Goal: Task Accomplishment & Management: Manage account settings

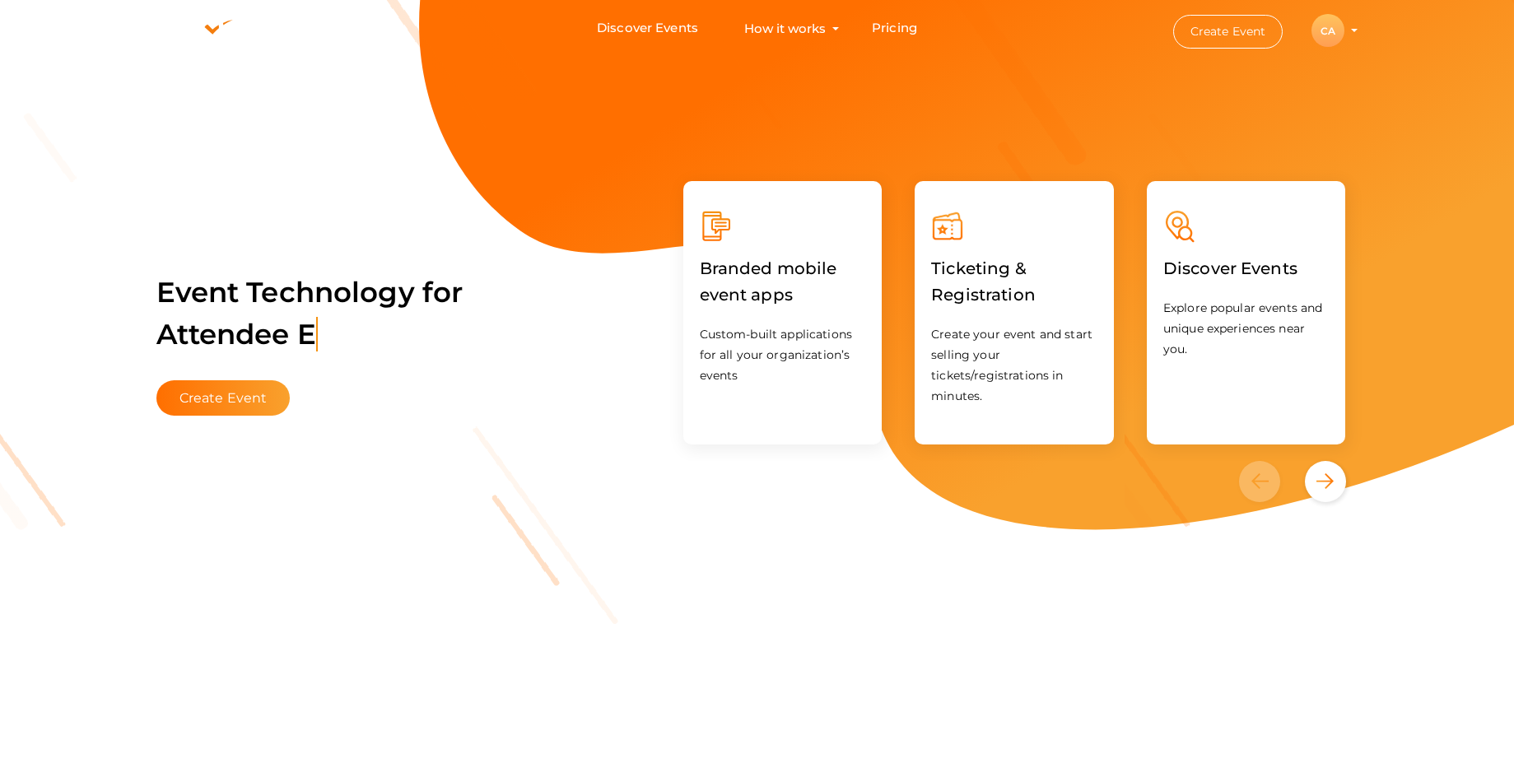
click at [1323, 31] on div "CA" at bounding box center [1327, 30] width 33 height 33
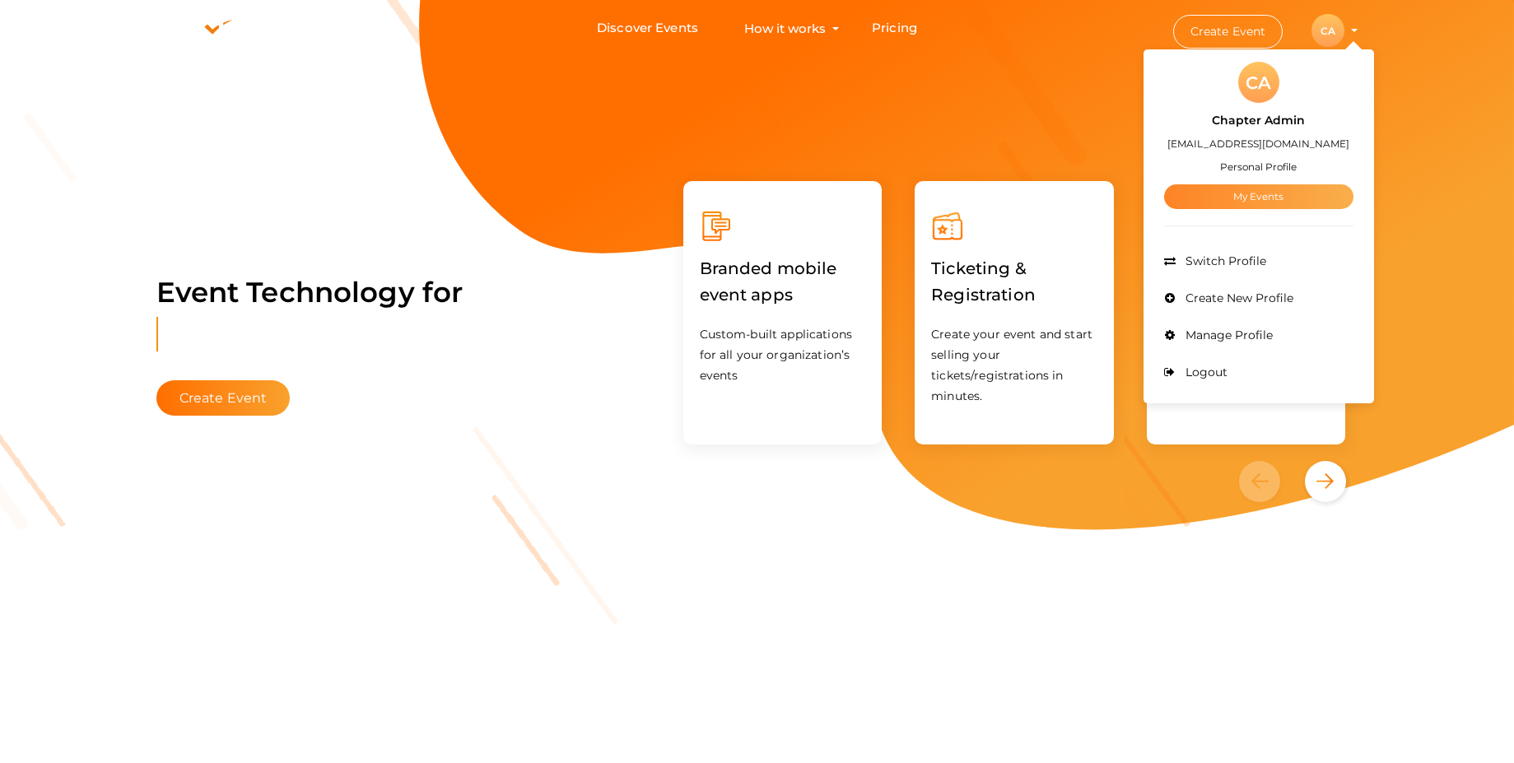
click at [1268, 202] on link "My Events" at bounding box center [1258, 196] width 189 height 25
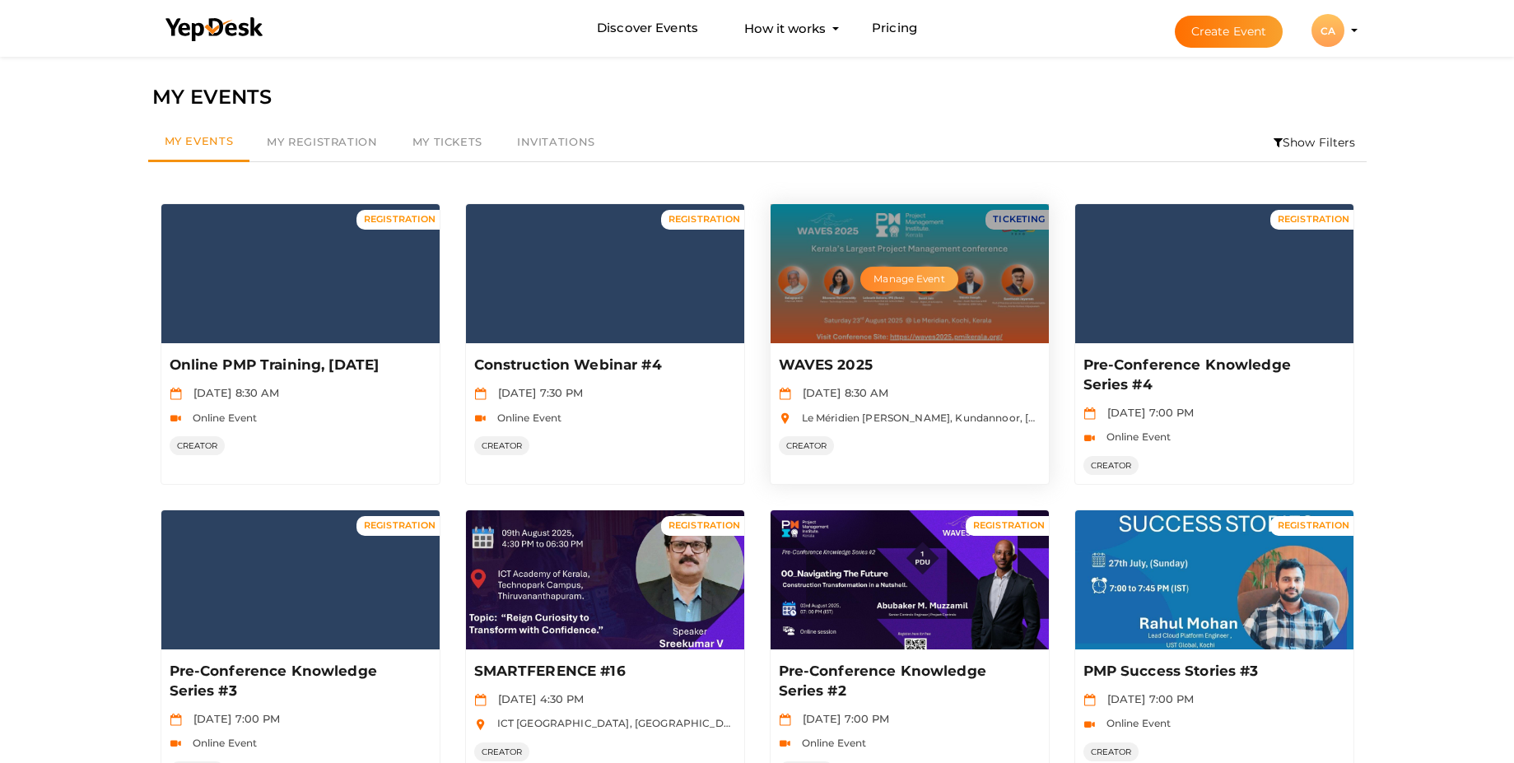
click at [914, 277] on button "Manage Event" at bounding box center [908, 279] width 97 height 25
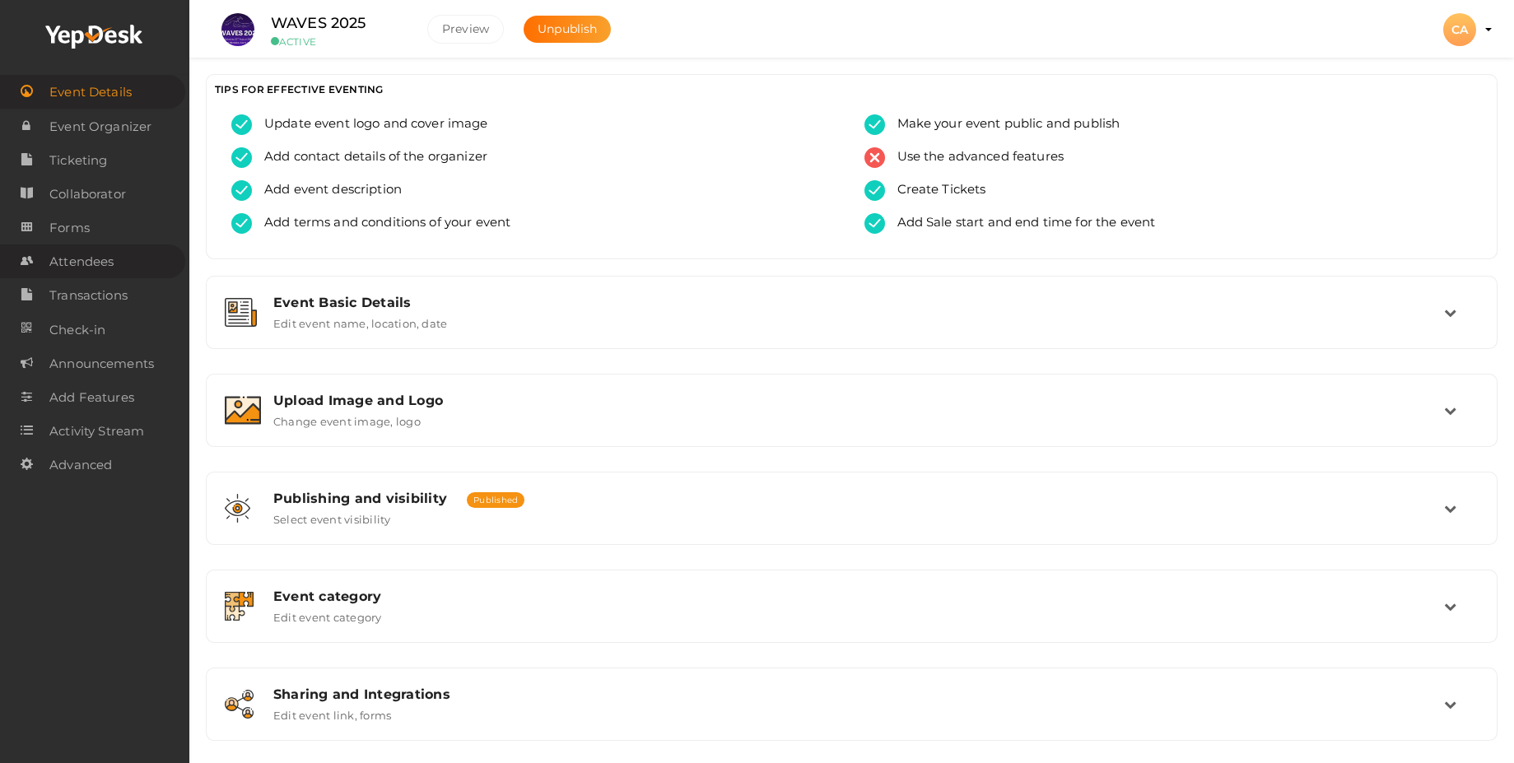
click at [92, 260] on span "Attendees" at bounding box center [81, 261] width 64 height 33
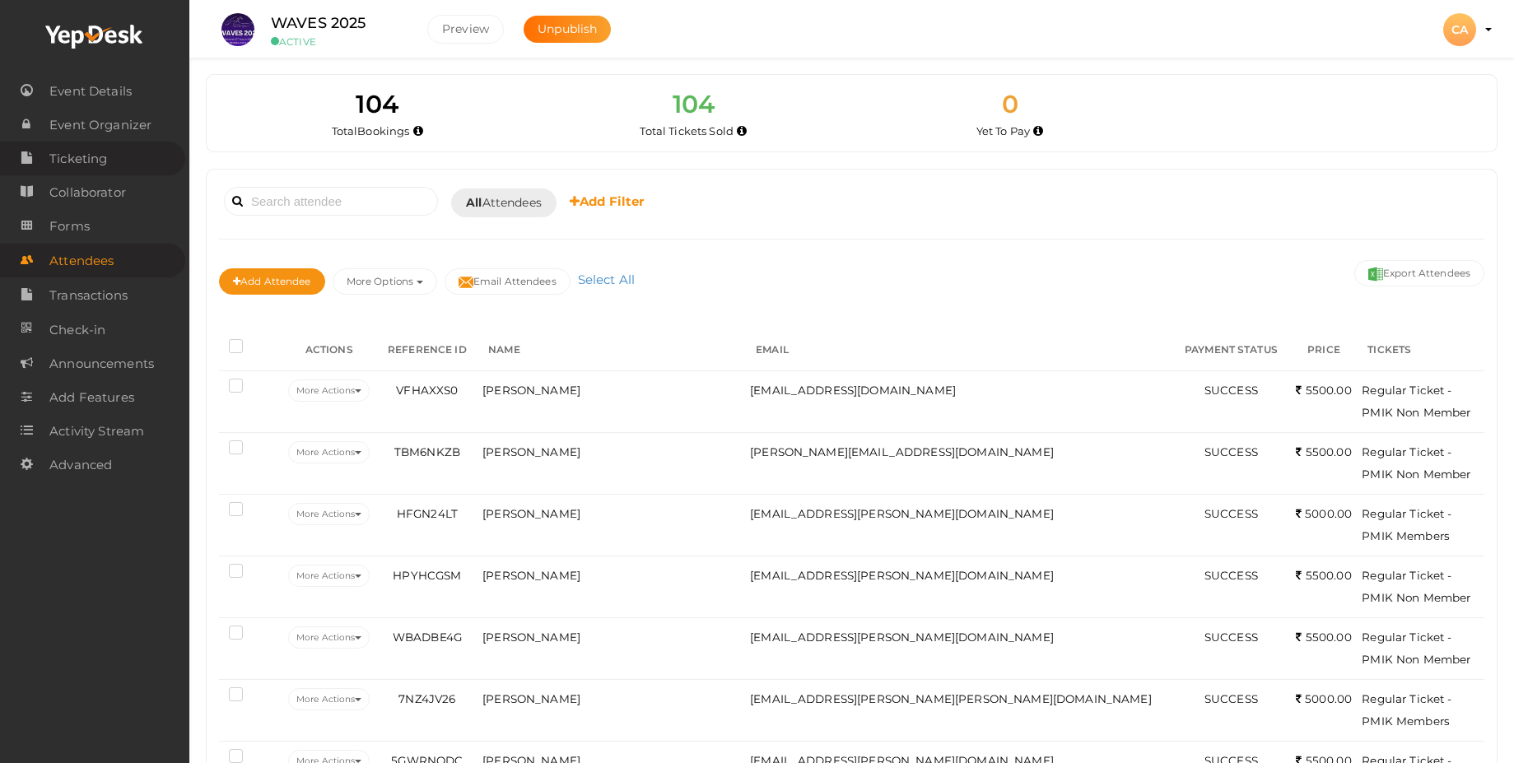
click at [82, 165] on span "Ticketing" at bounding box center [78, 158] width 58 height 33
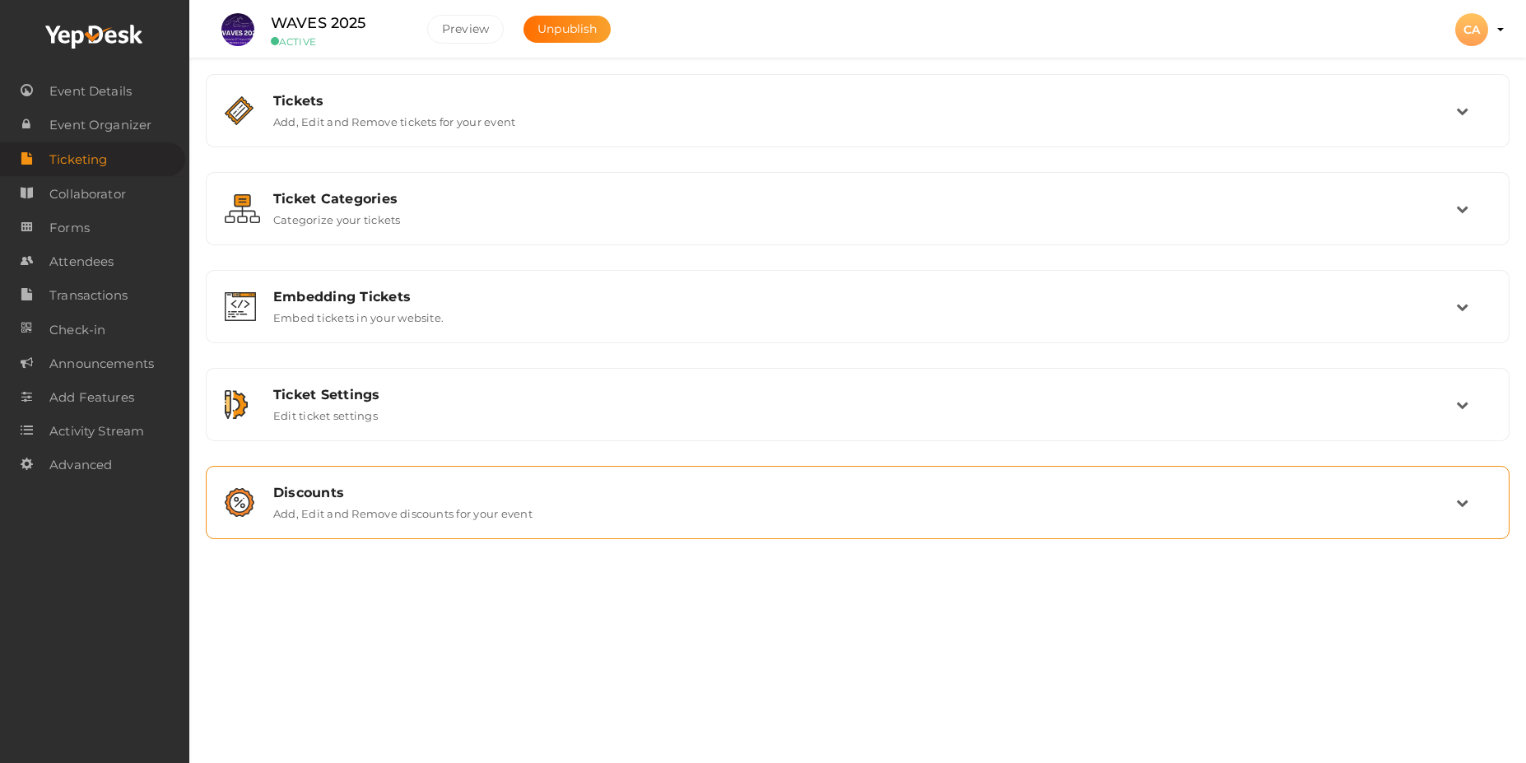
click at [389, 504] on label "Add, Edit and Remove discounts for your event" at bounding box center [402, 510] width 259 height 20
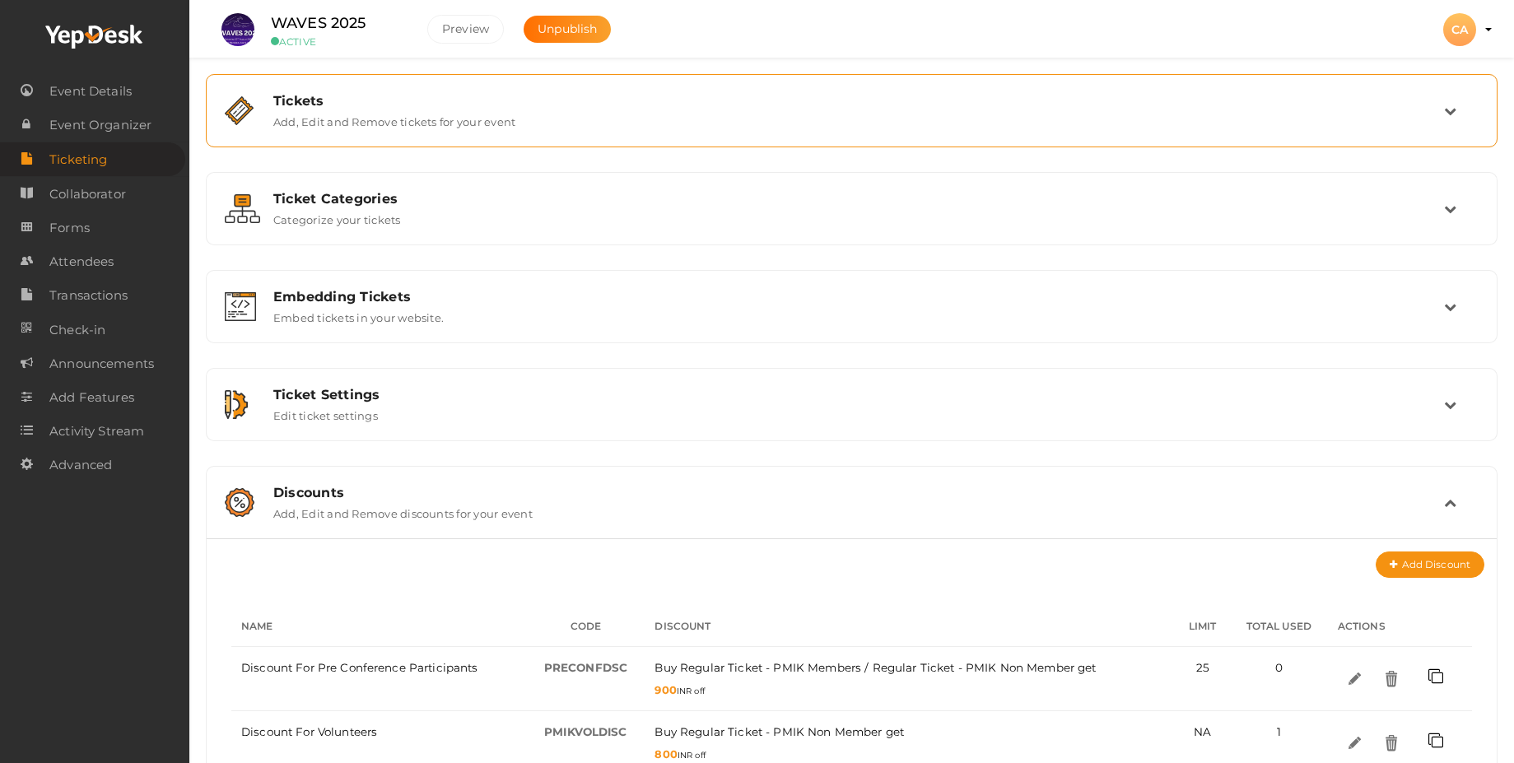
click at [379, 106] on div "Tickets" at bounding box center [858, 101] width 1170 height 16
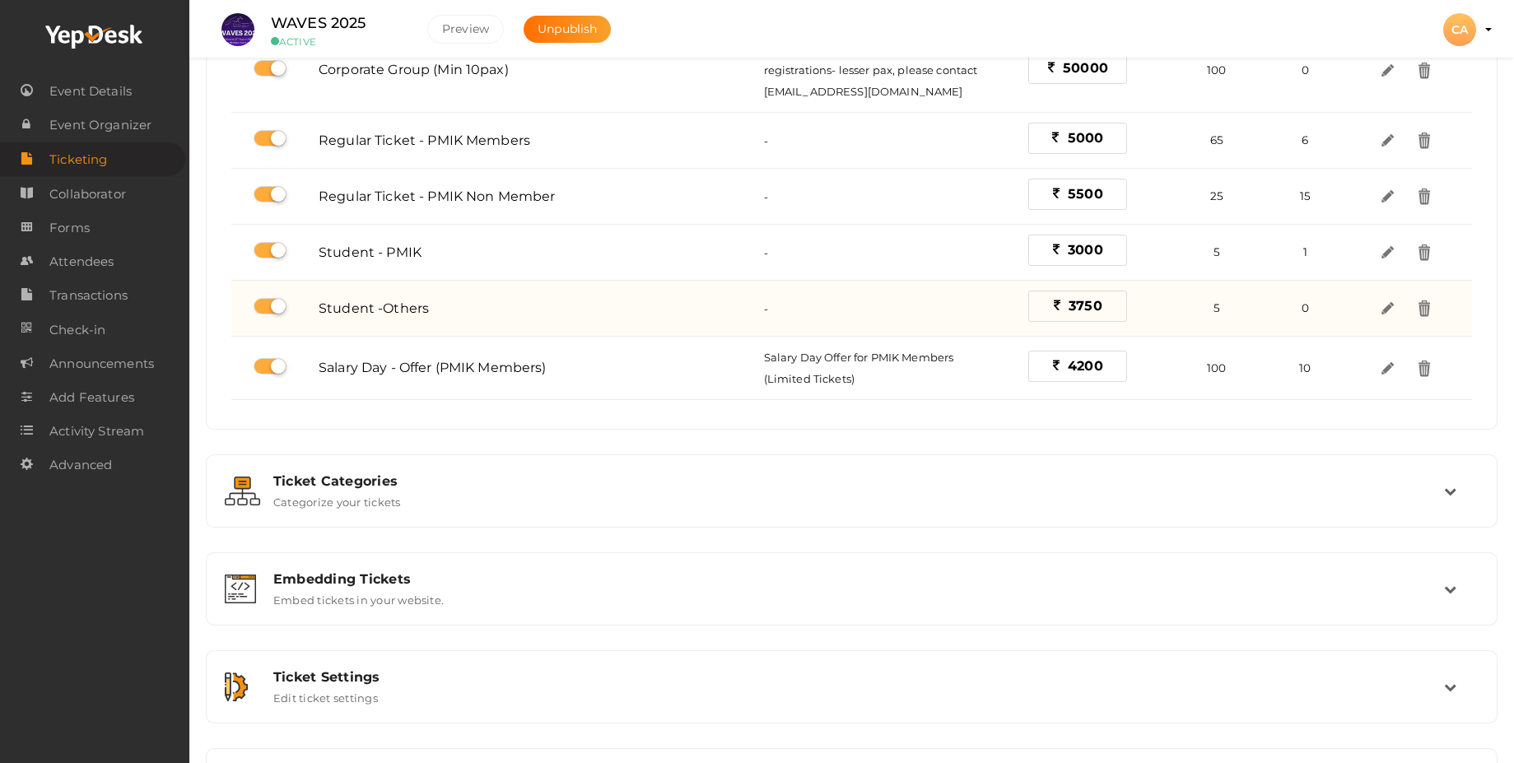
scroll to position [478, 0]
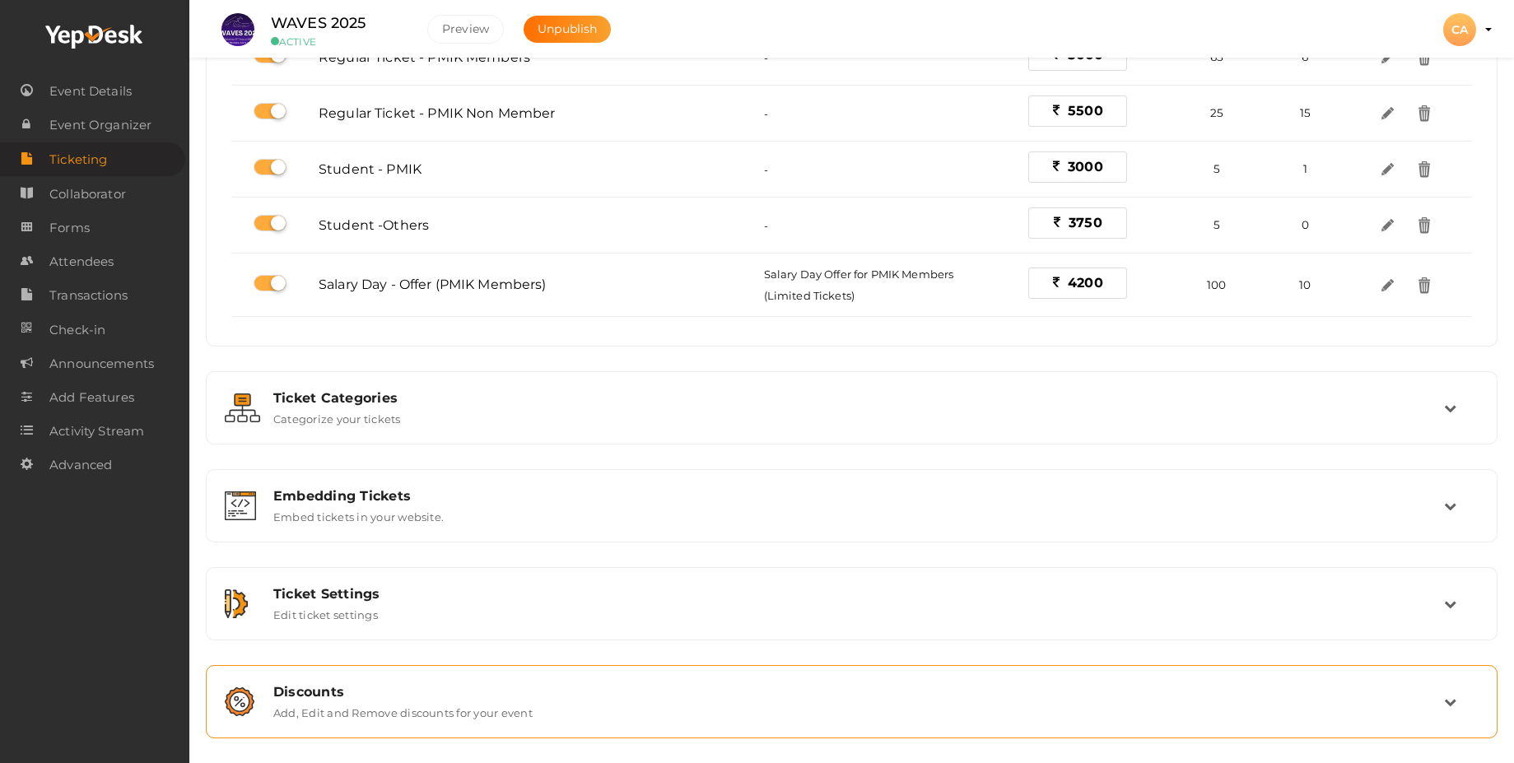
click at [466, 692] on div "Discounts" at bounding box center [858, 692] width 1170 height 16
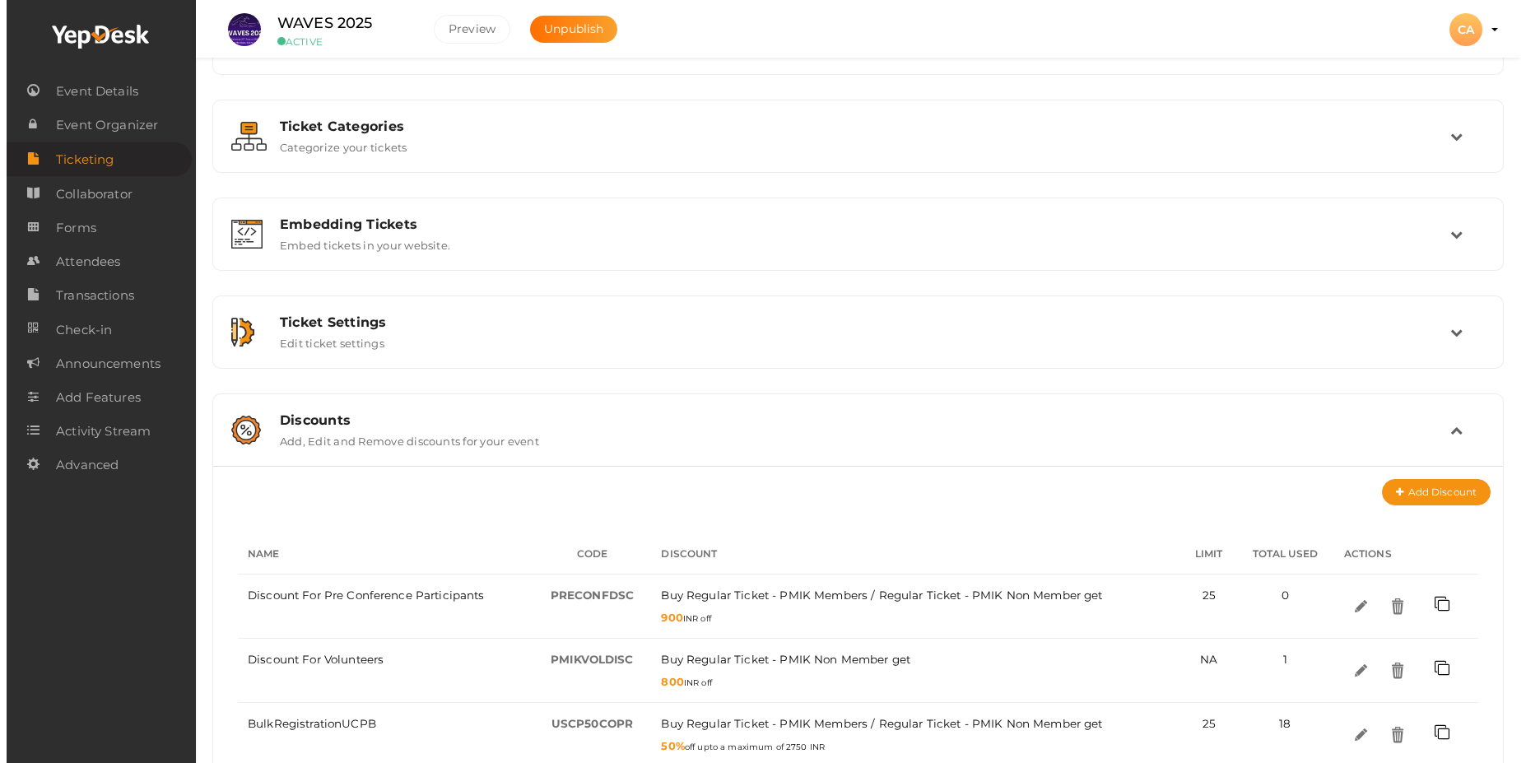
scroll to position [131, 0]
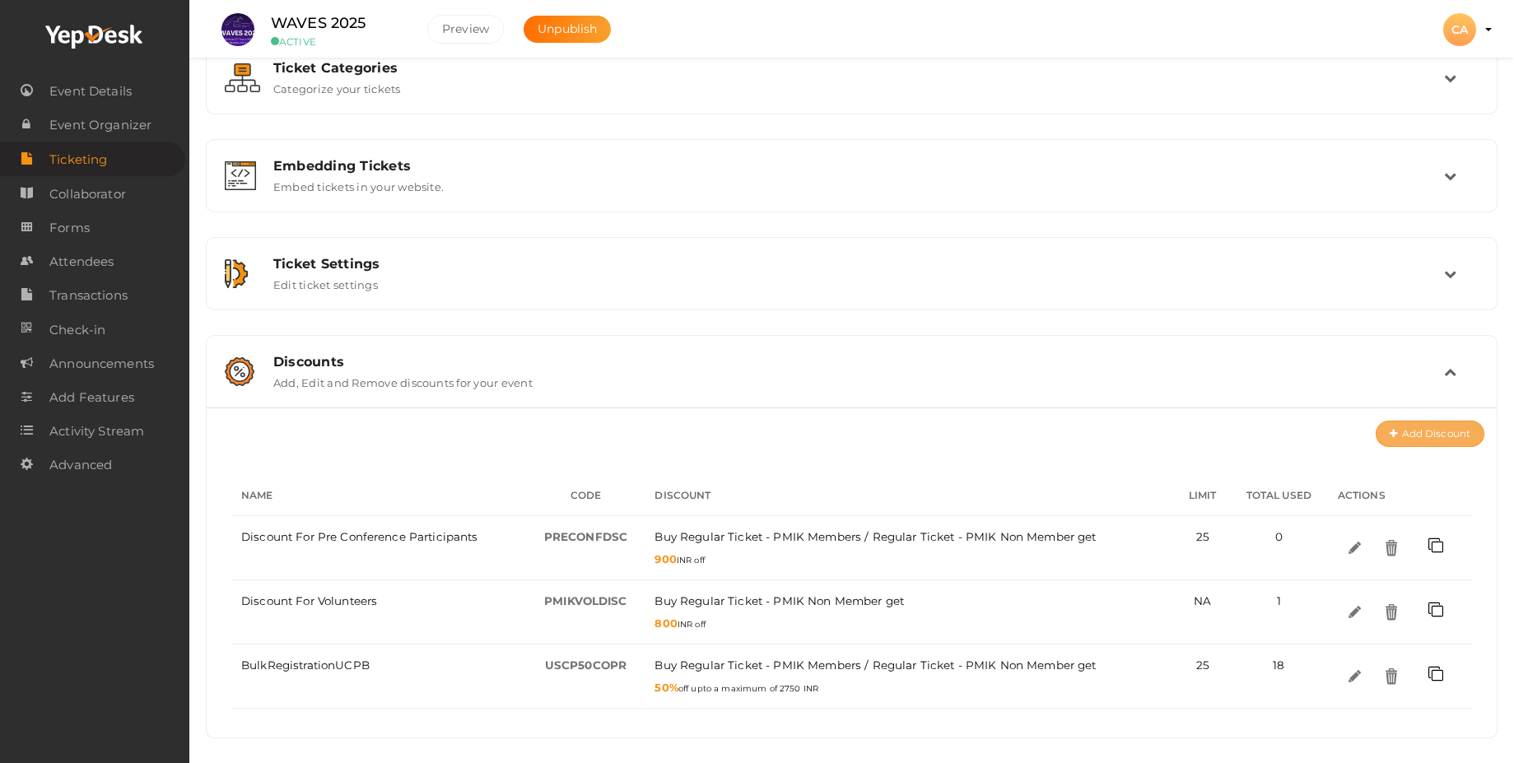
click at [1440, 434] on button "Add Discount" at bounding box center [1429, 434] width 109 height 26
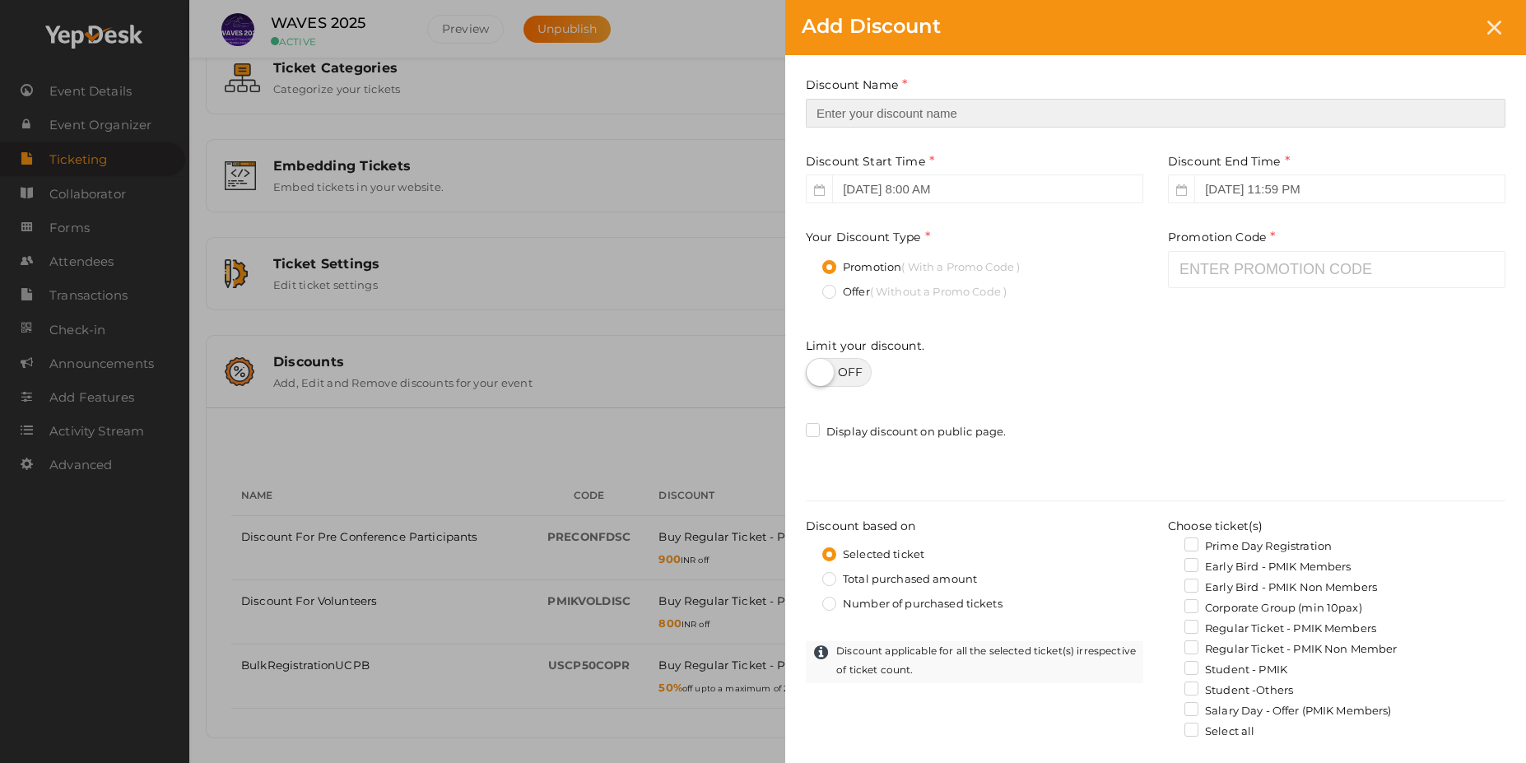
click at [887, 108] on input "text" at bounding box center [1156, 113] width 700 height 29
type input "E"
type input "Special Discount for Ext BoD"
click at [822, 188] on icon at bounding box center [819, 190] width 11 height 12
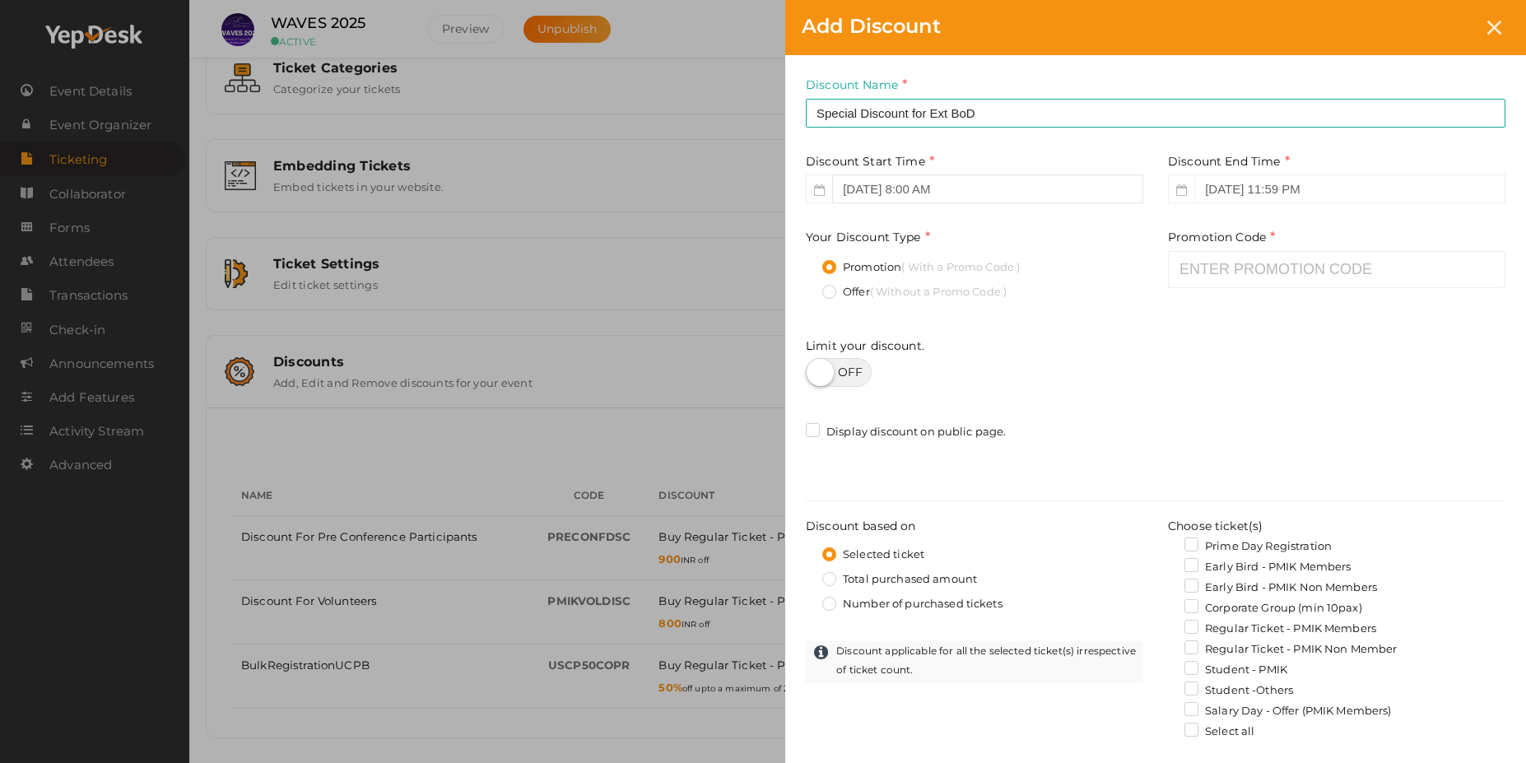
click at [989, 191] on input "[DATE] 8:00 AM" at bounding box center [987, 189] width 311 height 29
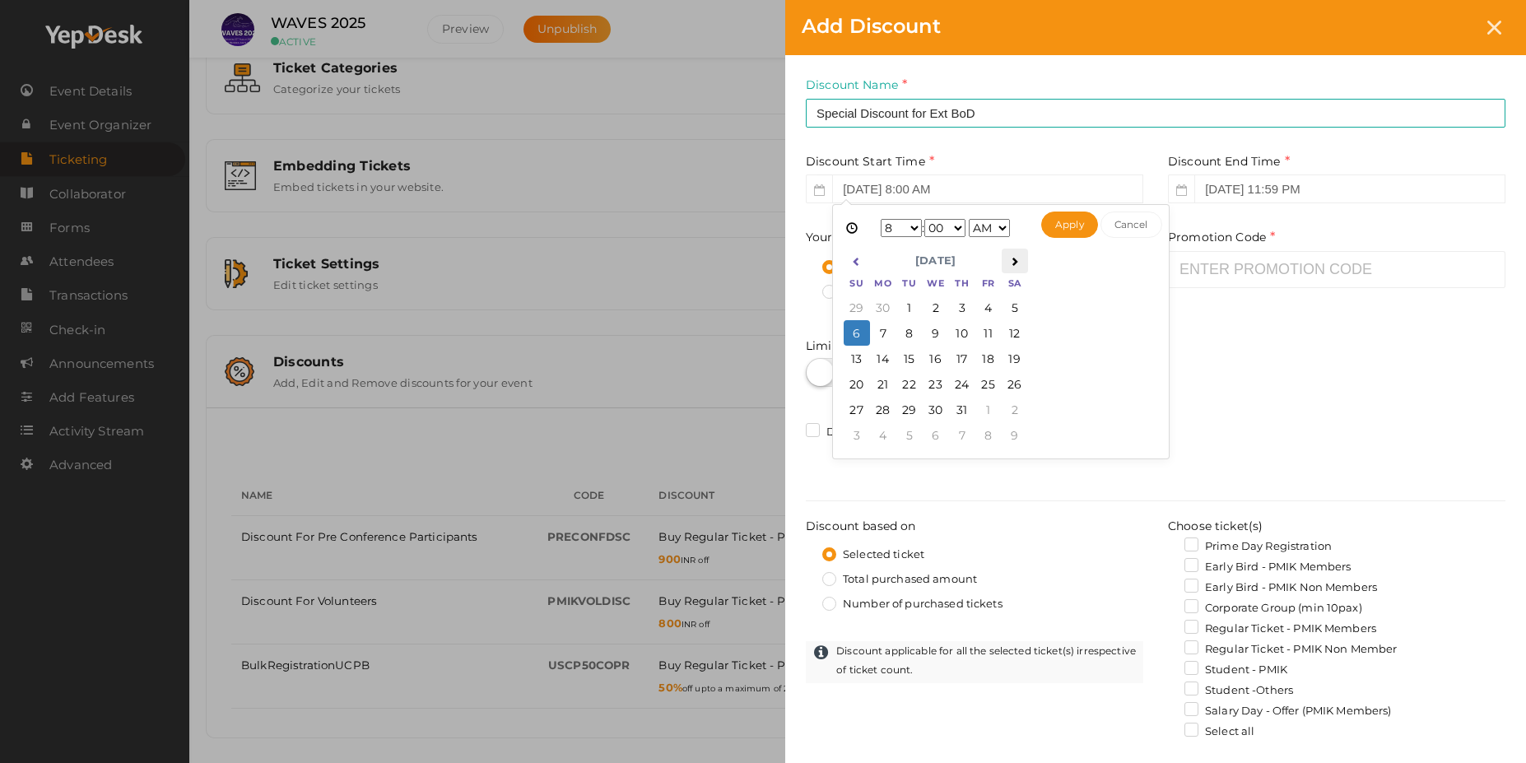
click at [1017, 262] on icon at bounding box center [1014, 261] width 9 height 9
click at [1075, 228] on button "Apply" at bounding box center [1069, 225] width 57 height 26
type input "[DATE] 8:00 AM"
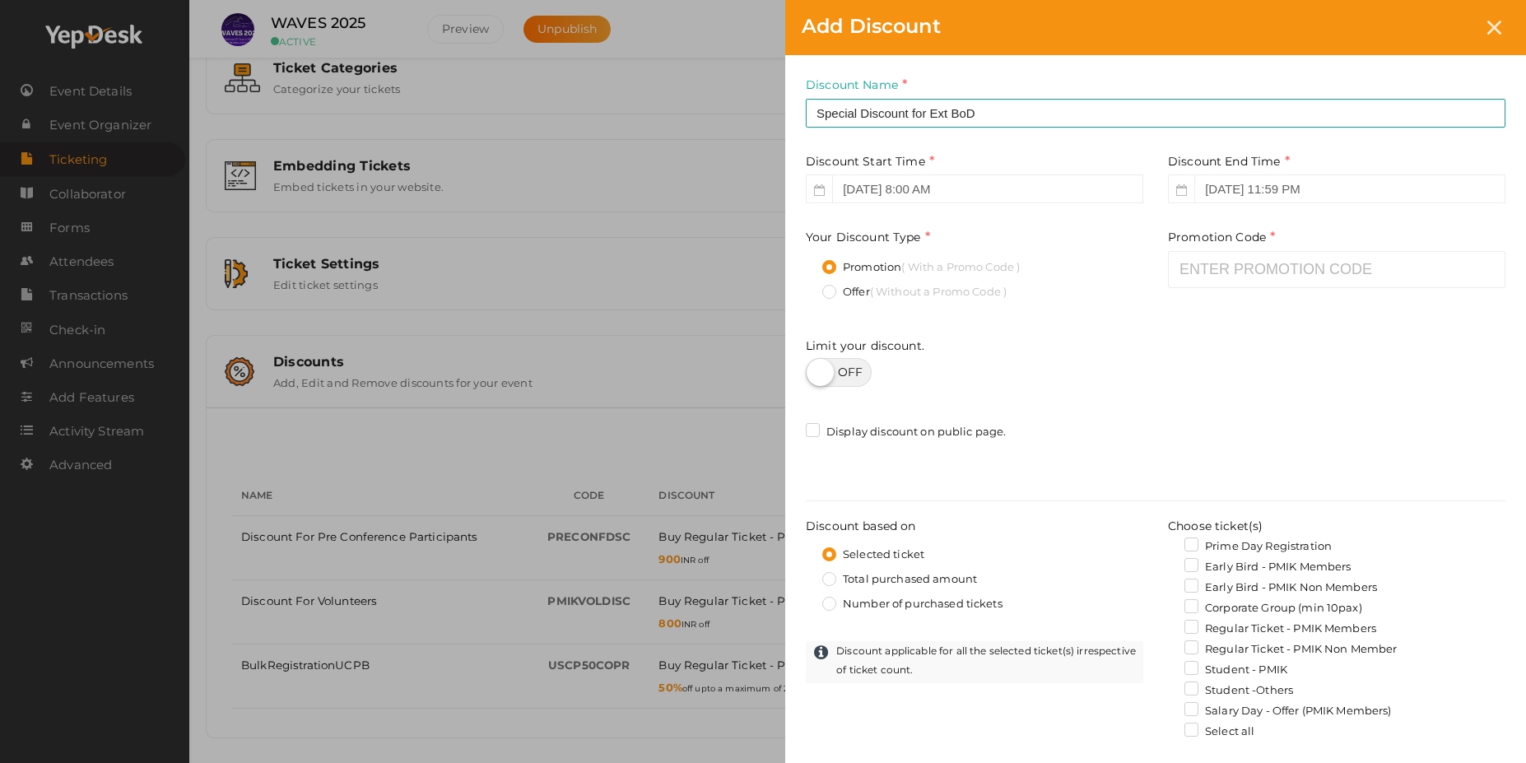
click at [835, 286] on label "Offer ( Without a Promo Code )" at bounding box center [914, 292] width 184 height 16
click at [806, 287] on input "Offer ( Without a Promo Code )" at bounding box center [806, 287] width 0 height 0
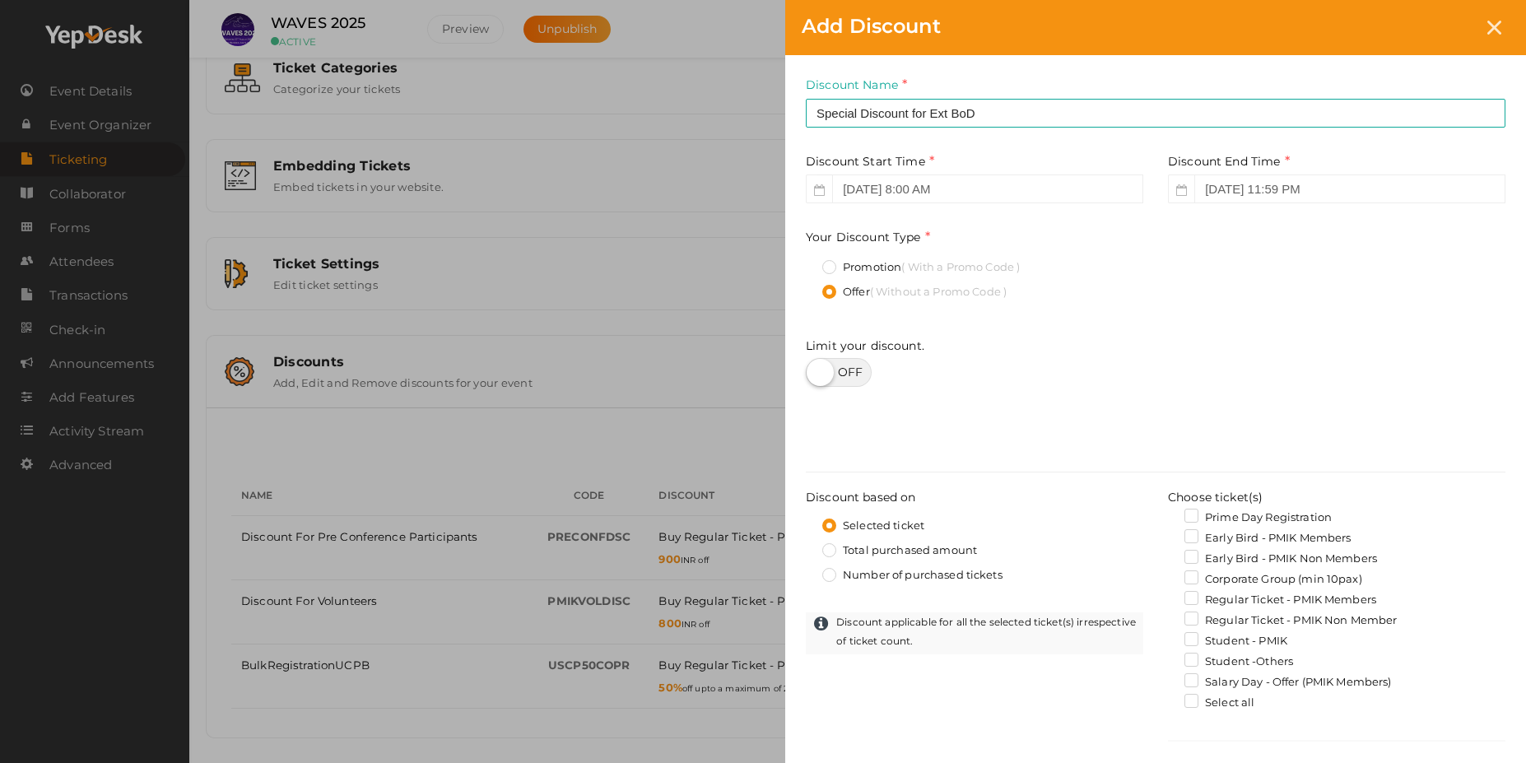
click at [829, 264] on label "Promotion ( With a Promo Code )" at bounding box center [921, 267] width 198 height 16
click at [806, 263] on input "Promotion ( With a Promo Code )" at bounding box center [806, 263] width 0 height 0
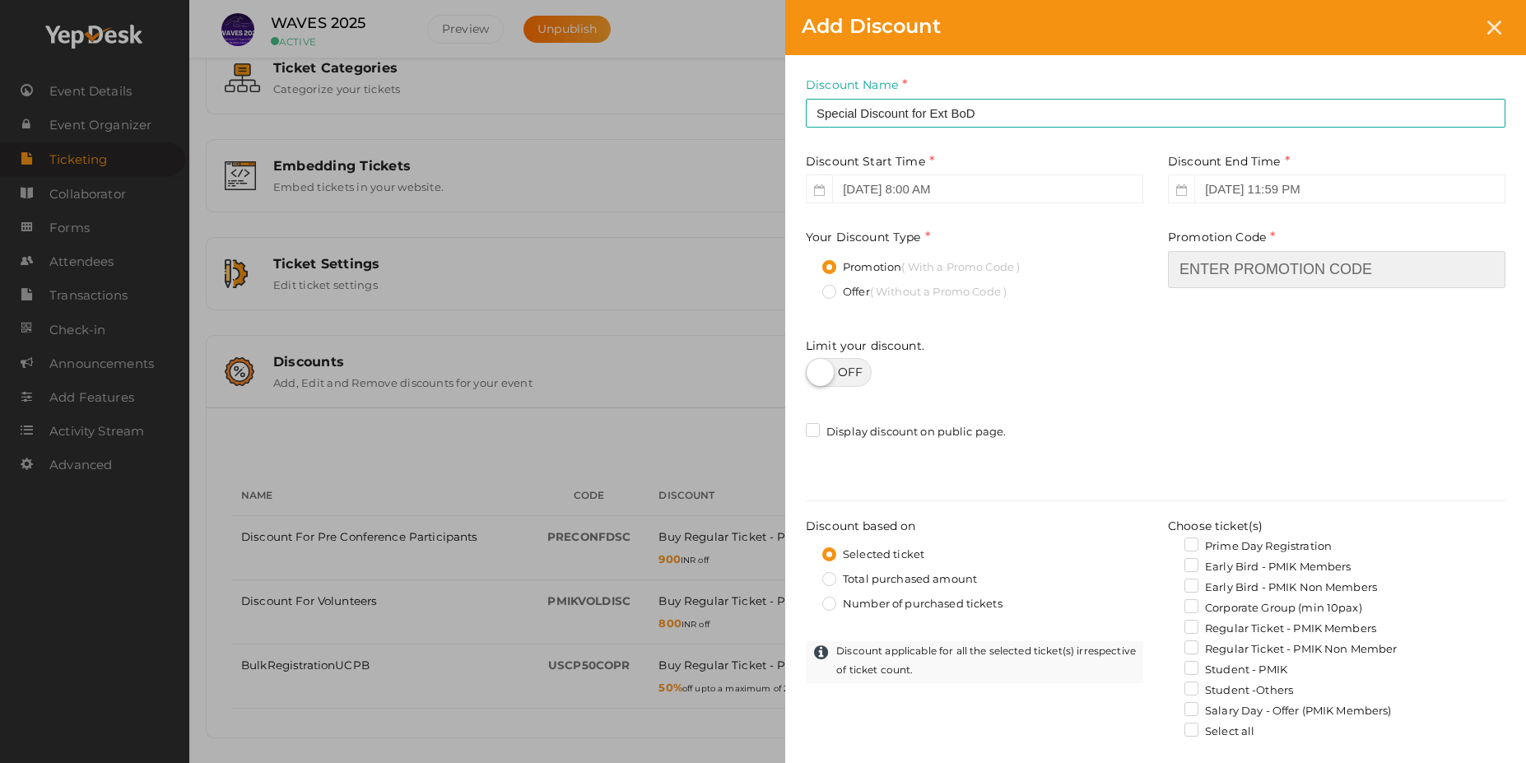
drag, startPoint x: 1214, startPoint y: 257, endPoint x: 1196, endPoint y: 220, distance: 41.2
click at [1200, 225] on div "Discount Name Special Discount for Ext BoD This field is Required. Promotion Na…" at bounding box center [1155, 575] width 741 height 1041
type input "P"
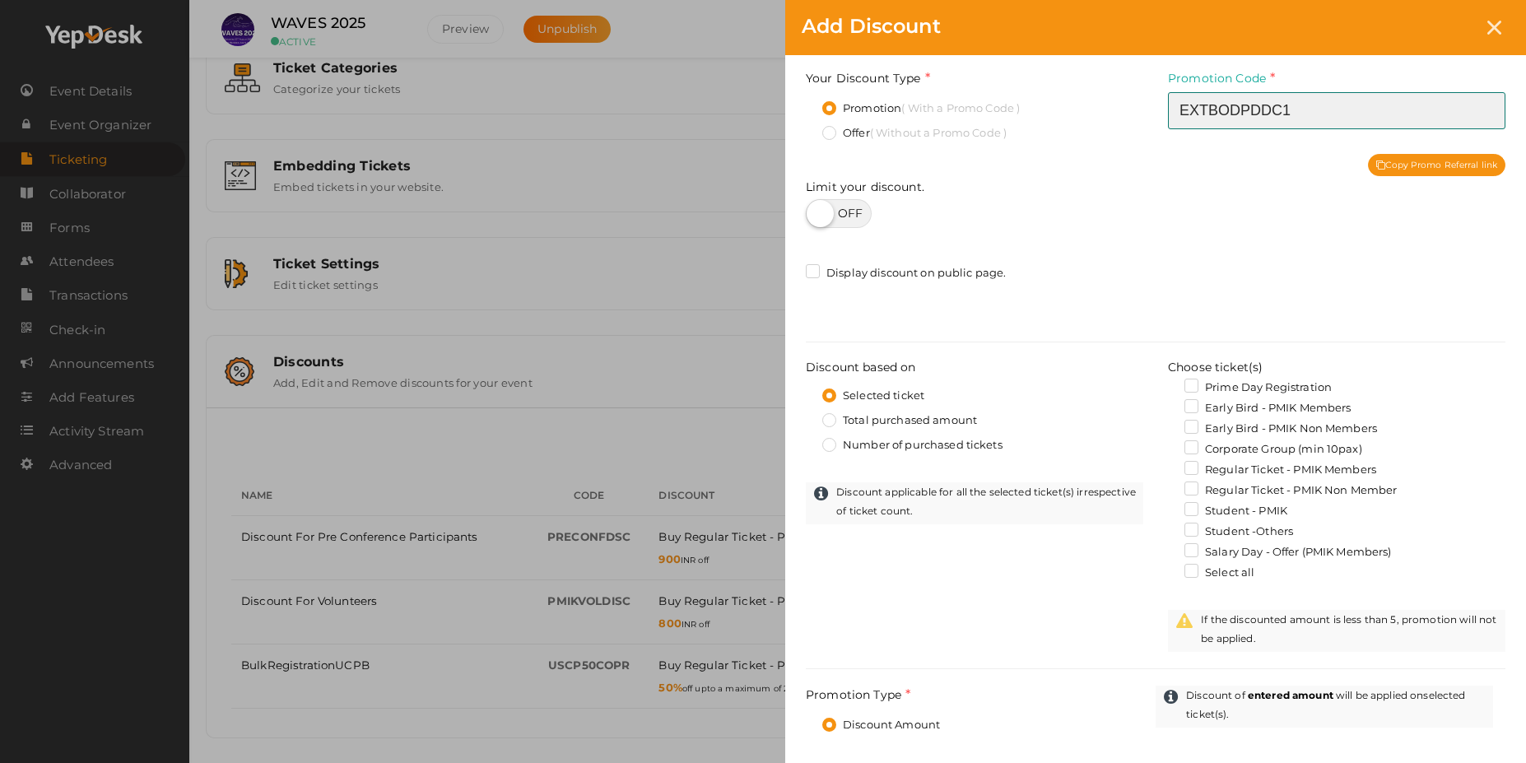
scroll to position [198, 0]
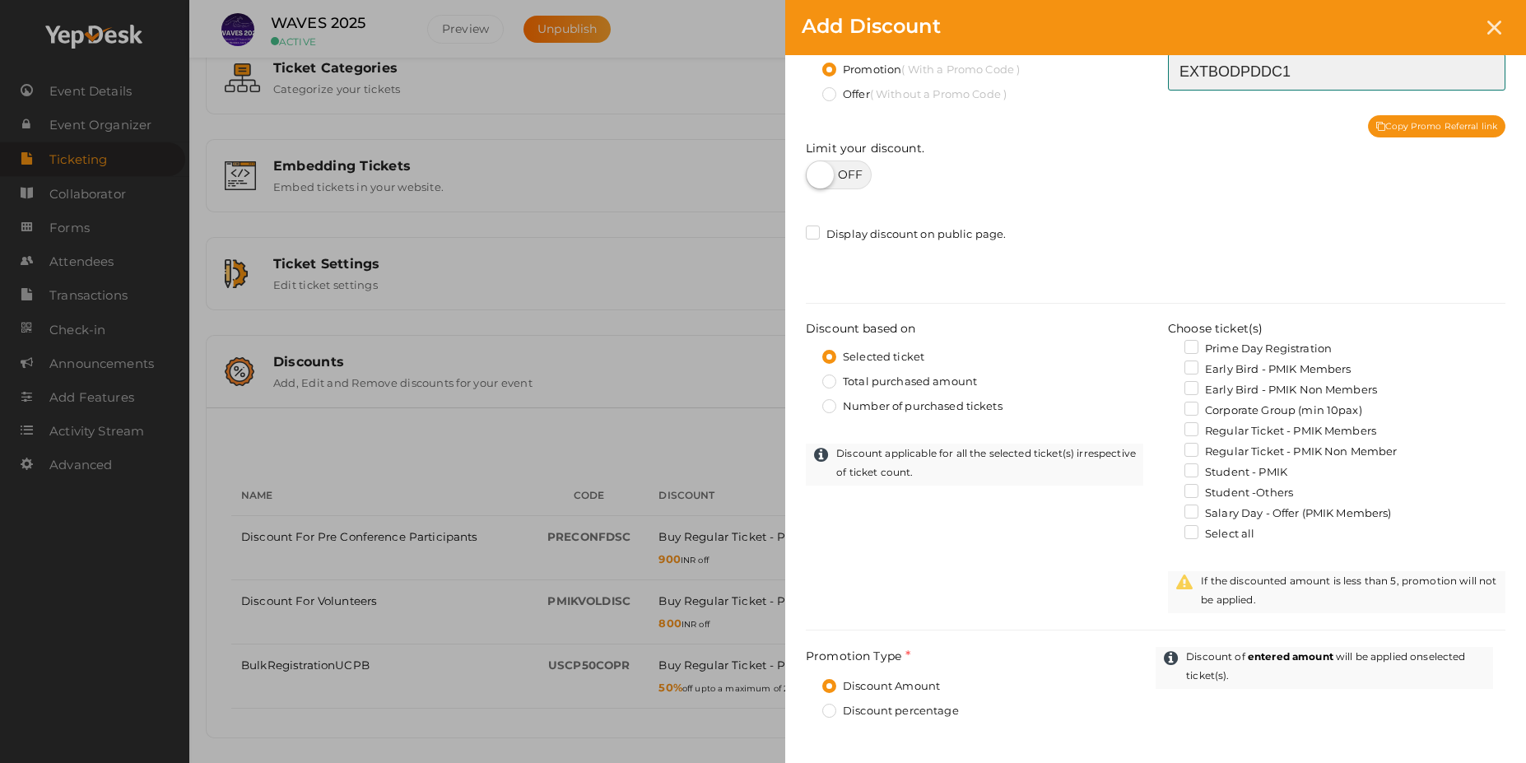
type input "EXTBODPDDC1"
click at [1193, 435] on label "Regular Ticket - PMIK Members" at bounding box center [1280, 431] width 192 height 16
click at [1168, 426] on input "Regular Ticket - PMIK Members" at bounding box center [1168, 426] width 0 height 0
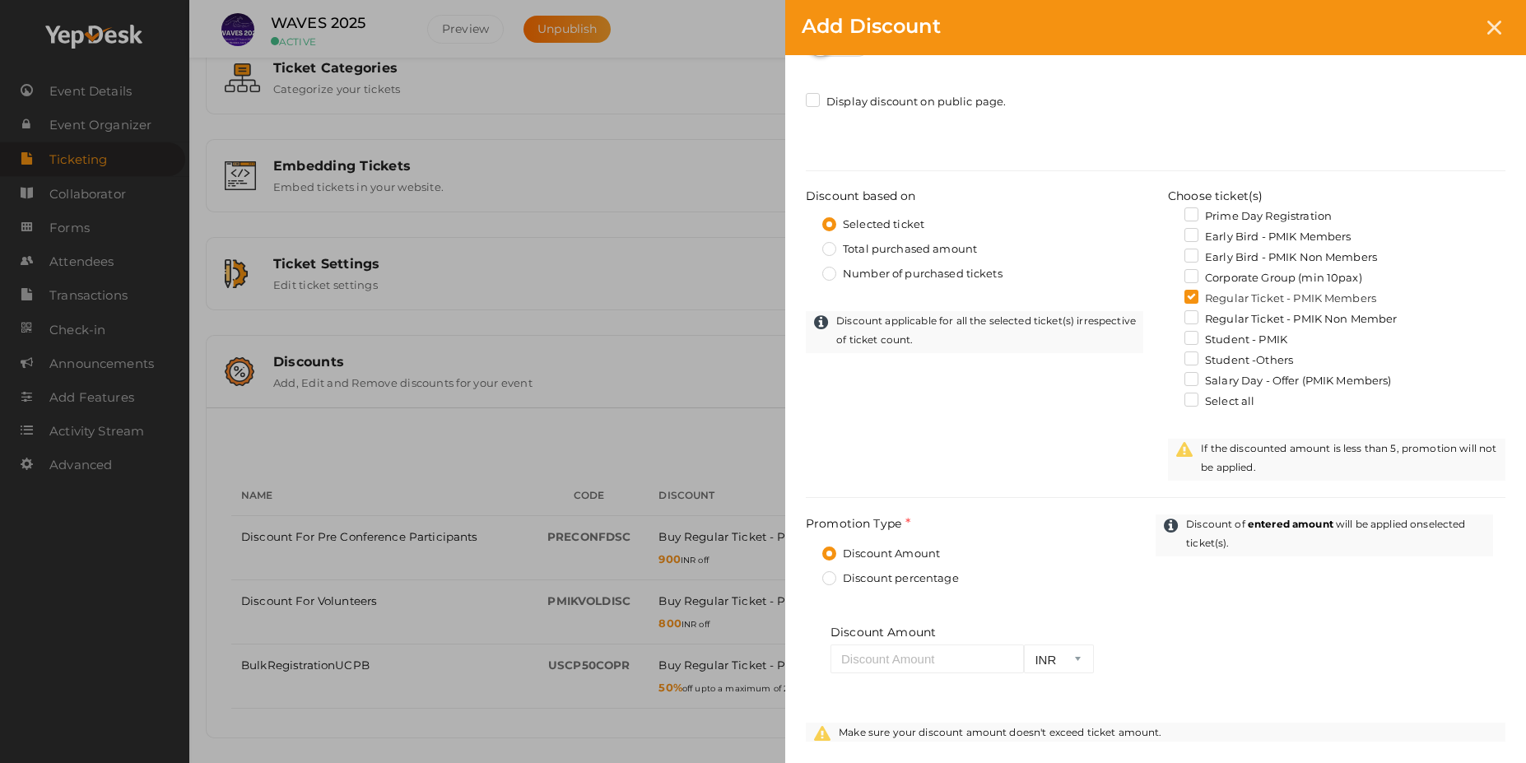
scroll to position [296, 0]
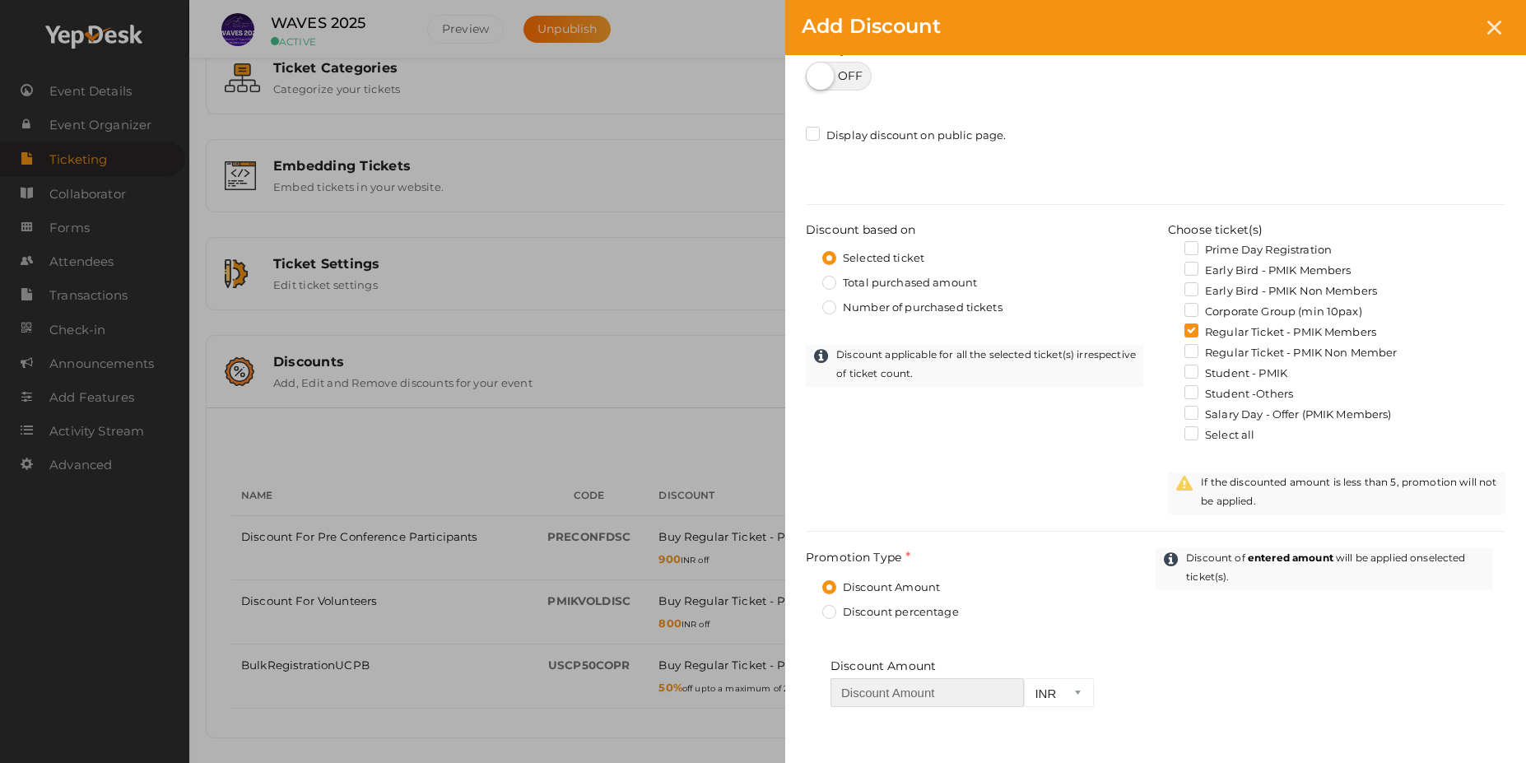
click at [899, 696] on input "number" at bounding box center [927, 692] width 193 height 29
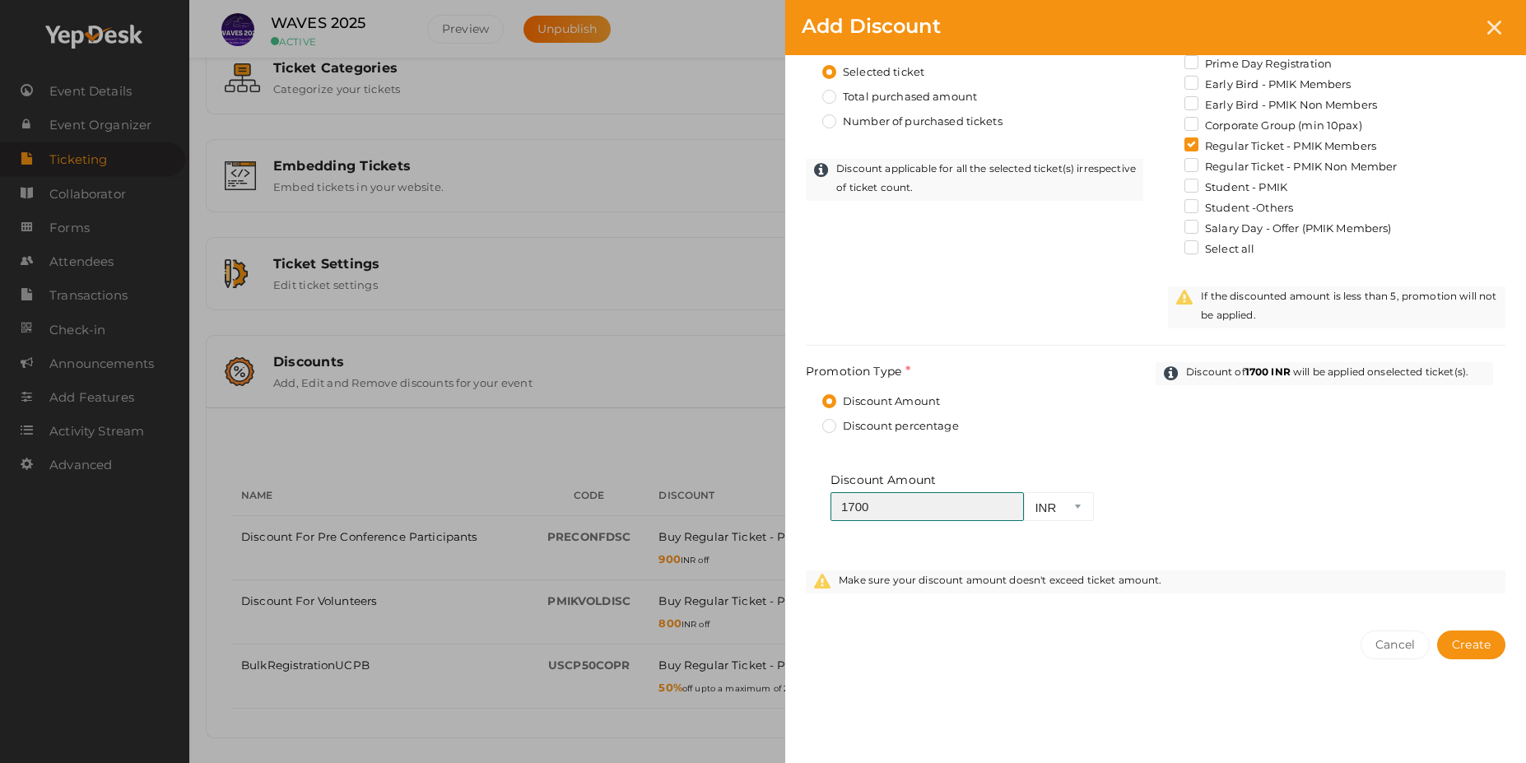
scroll to position [384, 0]
type input "1700"
click at [1473, 649] on span "Create" at bounding box center [1471, 644] width 39 height 15
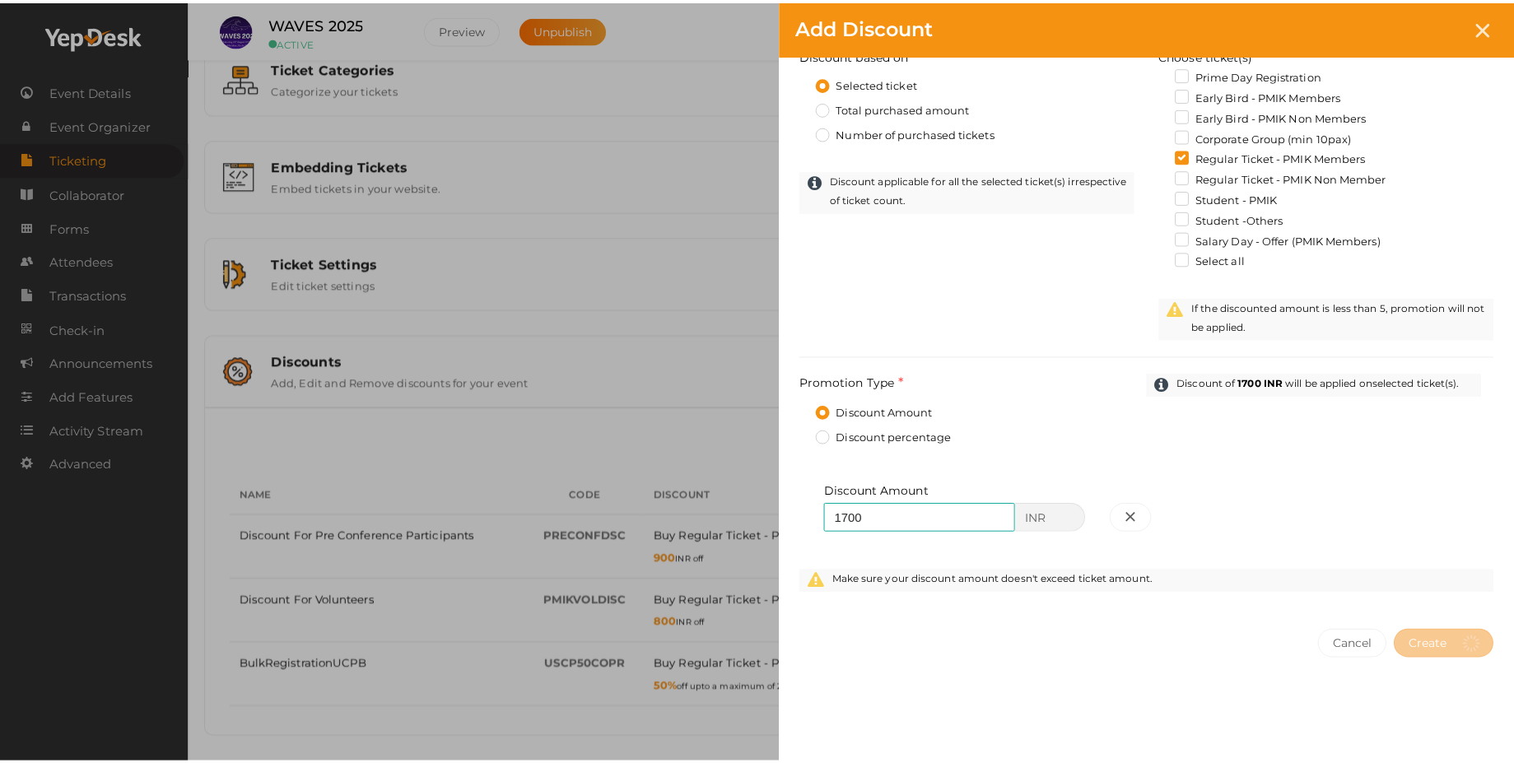
scroll to position [0, 0]
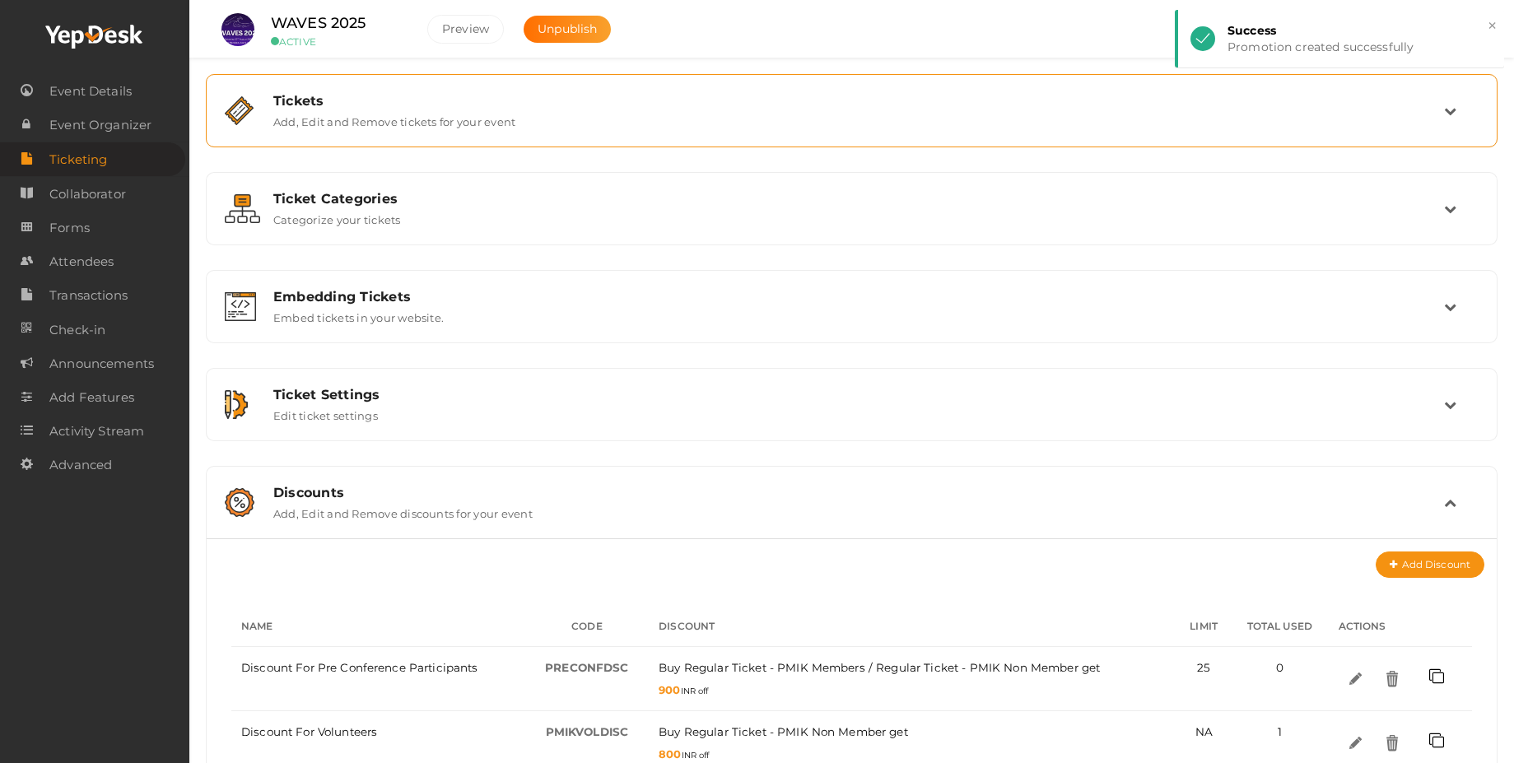
click at [561, 118] on div "Tickets Add, Edit and Remove tickets for your event" at bounding box center [852, 110] width 1183 height 35
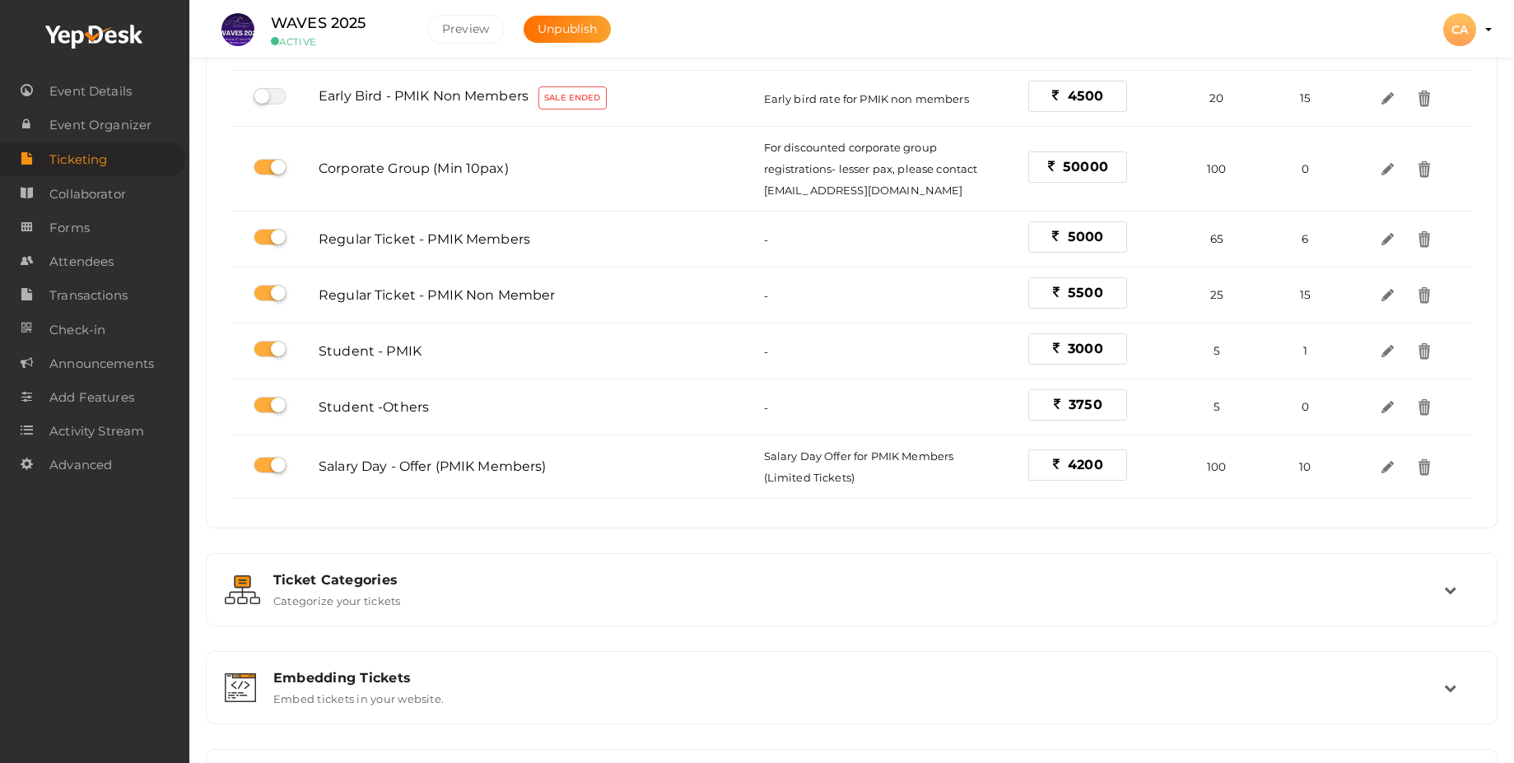
scroll to position [478, 0]
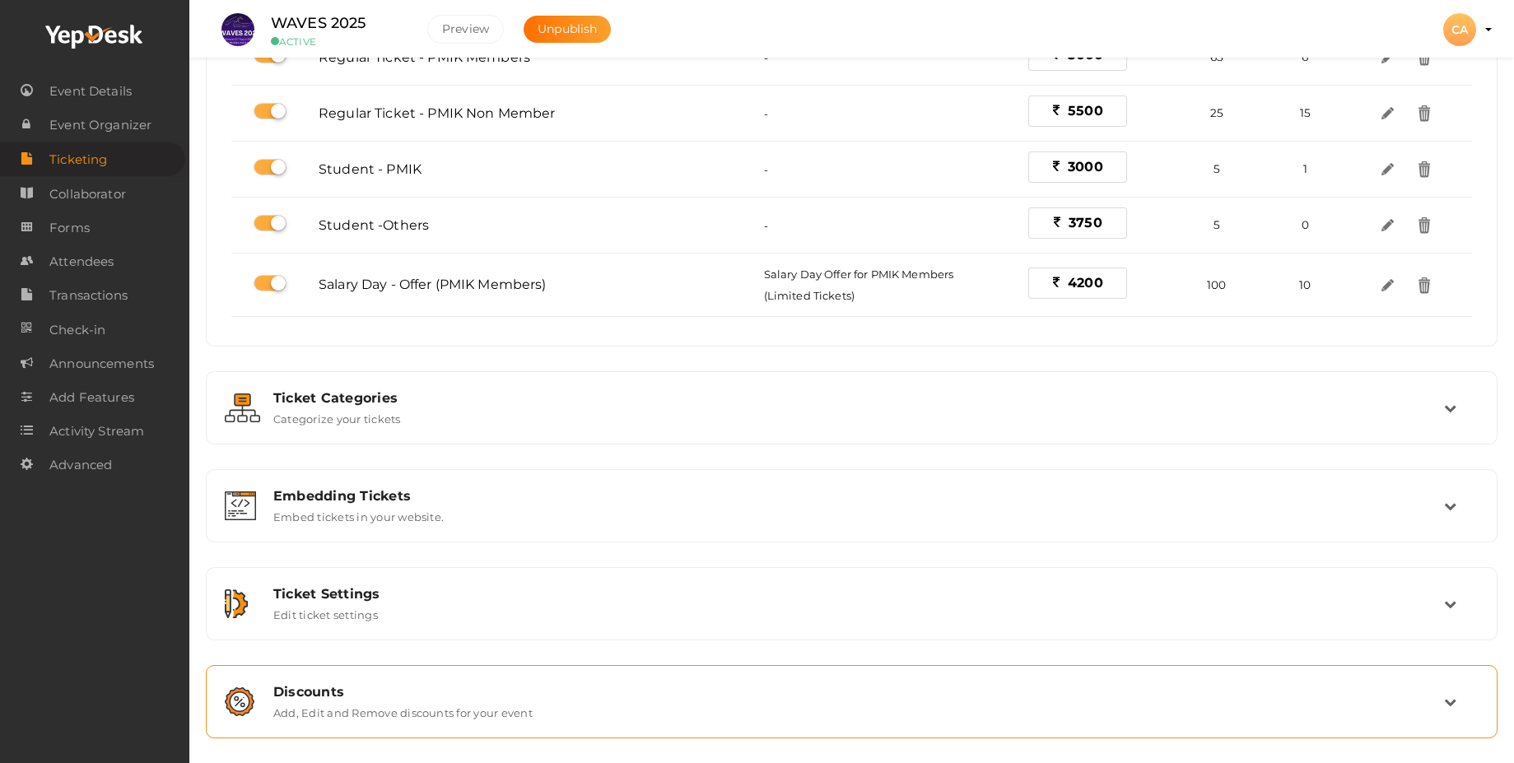
click at [653, 719] on div "Discounts Add, Edit and Remove discounts for your event" at bounding box center [852, 701] width 1183 height 35
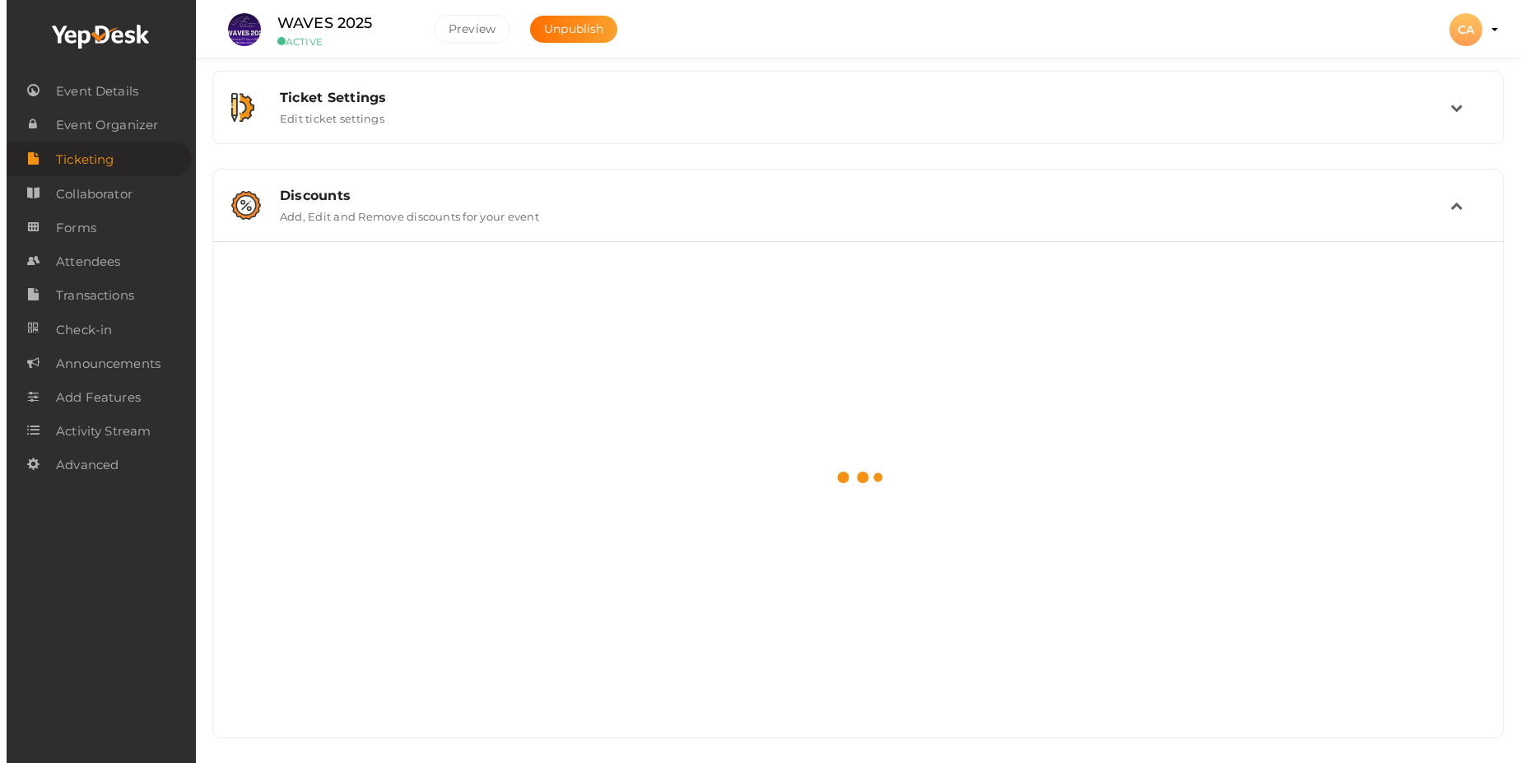
scroll to position [195, 0]
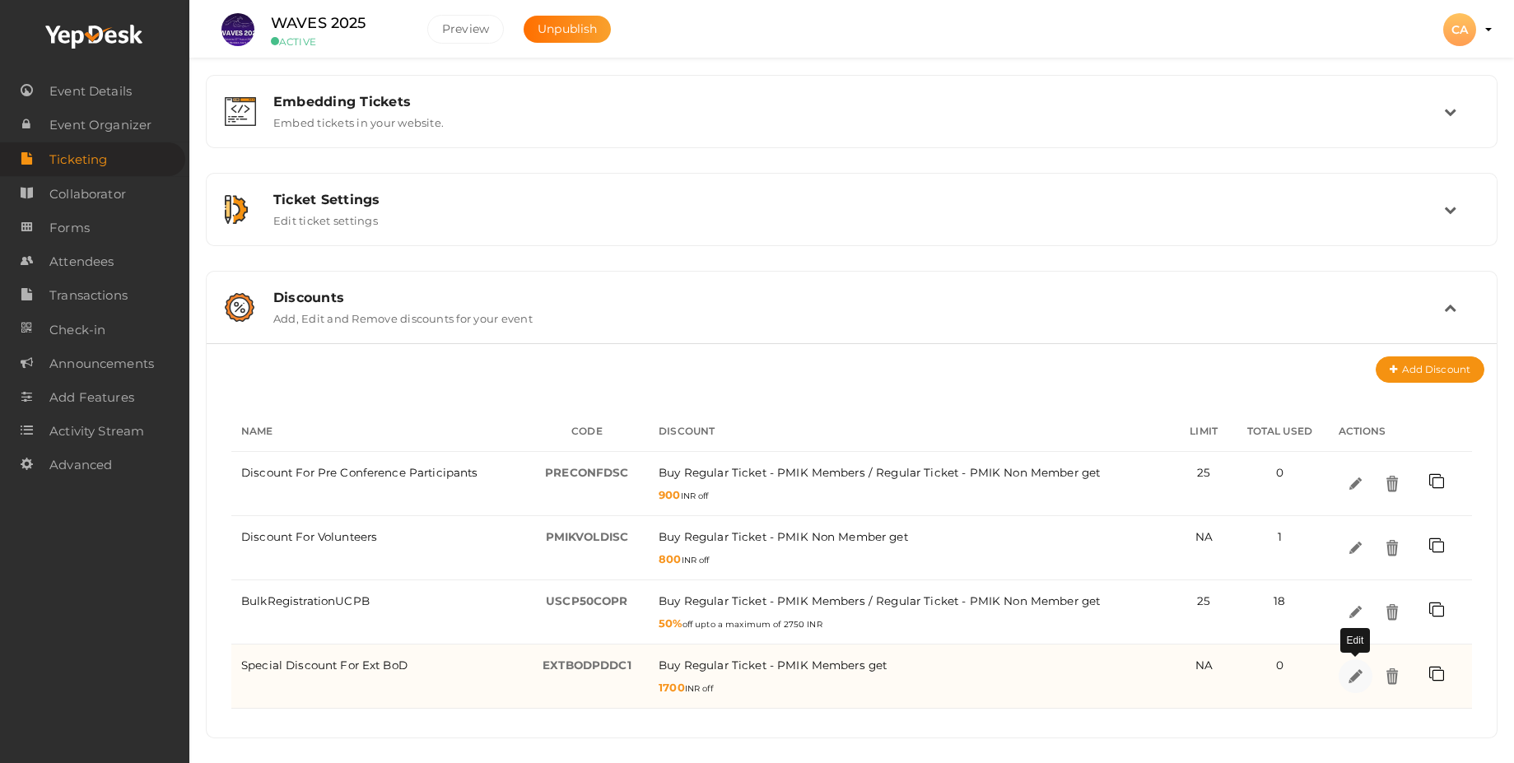
click at [1357, 677] on img at bounding box center [1354, 676] width 19 height 19
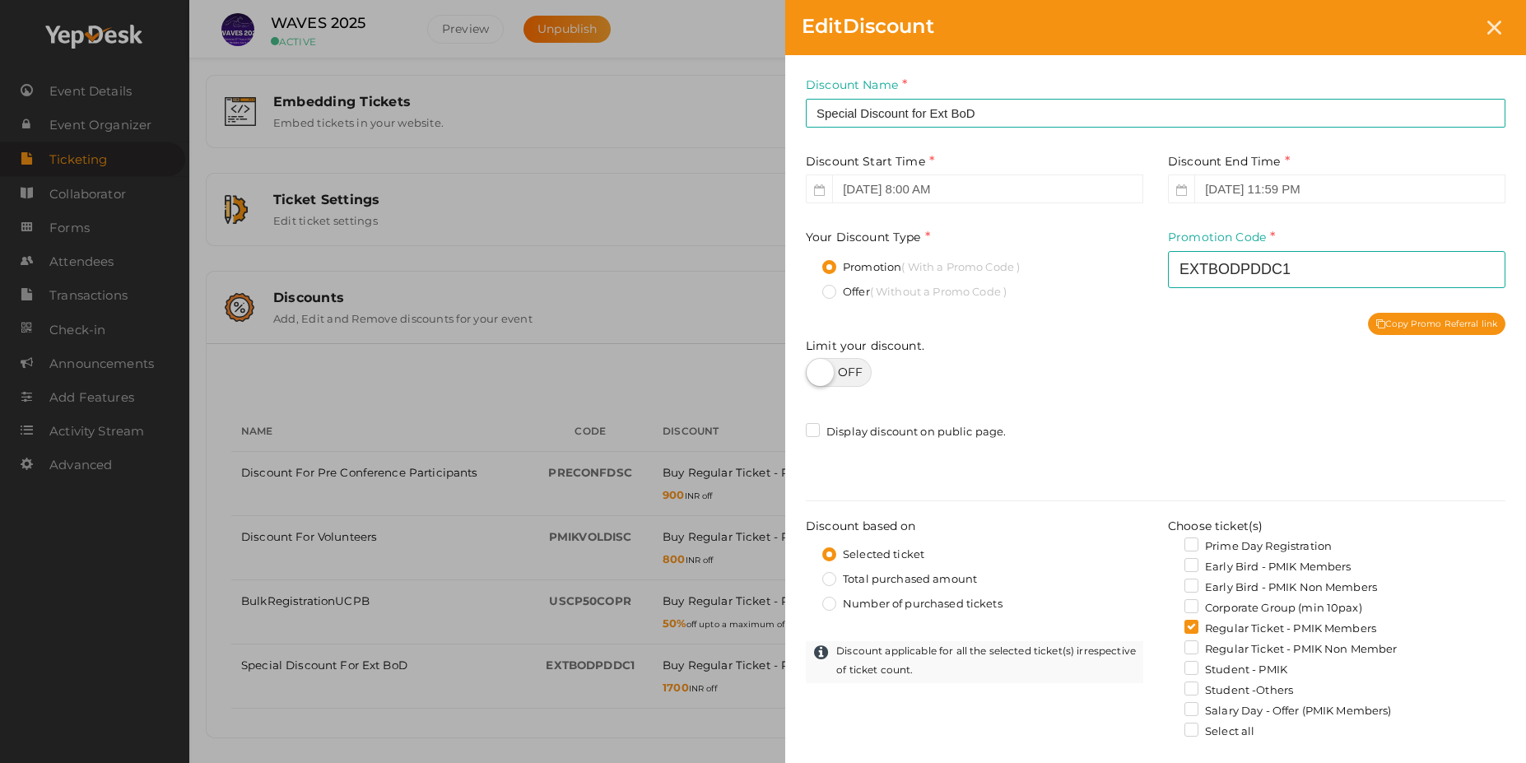
click at [865, 374] on label at bounding box center [839, 372] width 66 height 29
click at [817, 372] on input "checkbox" at bounding box center [811, 366] width 11 height 11
checkbox input "true"
click at [1229, 375] on input "0" at bounding box center [1336, 375] width 337 height 29
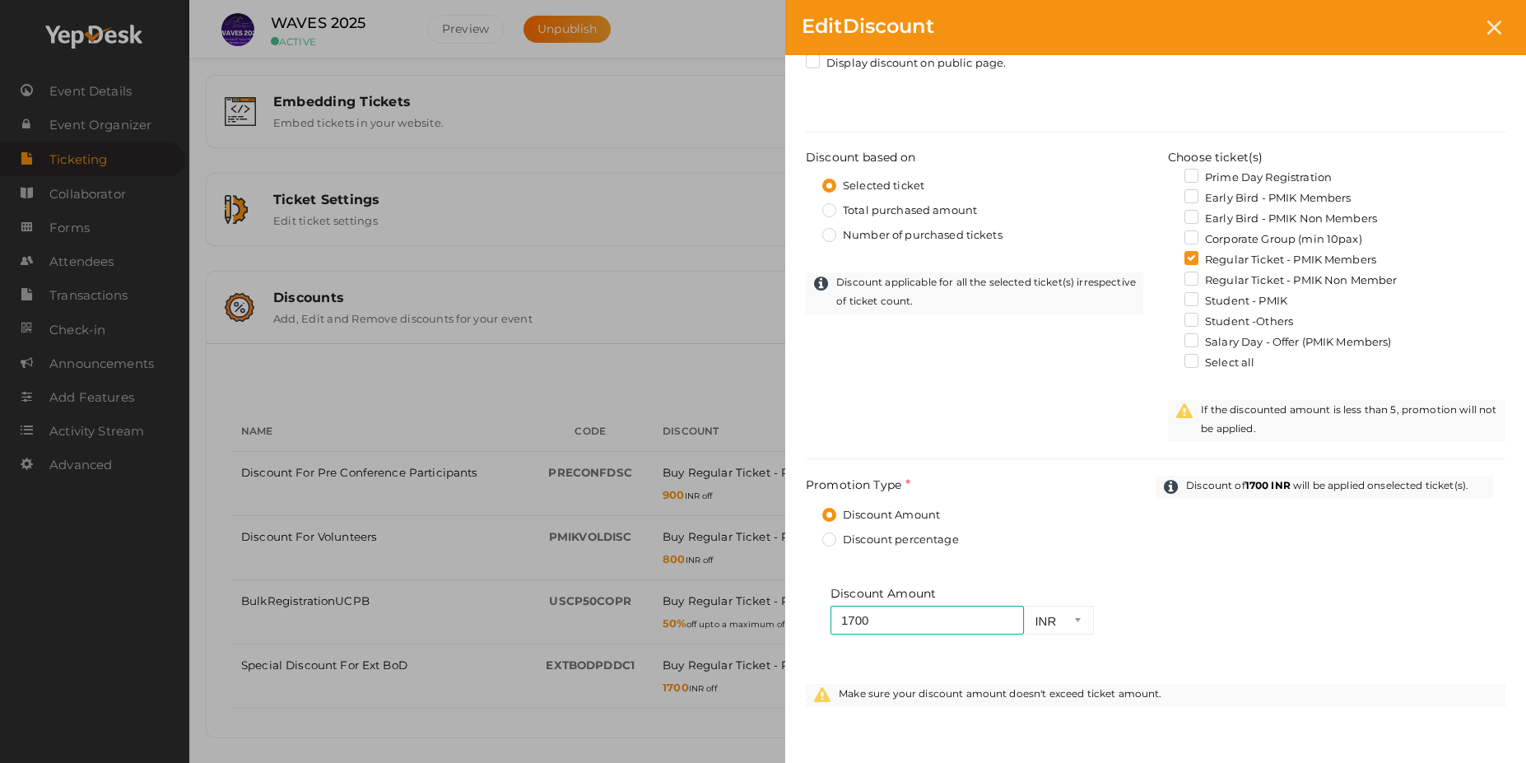
scroll to position [482, 0]
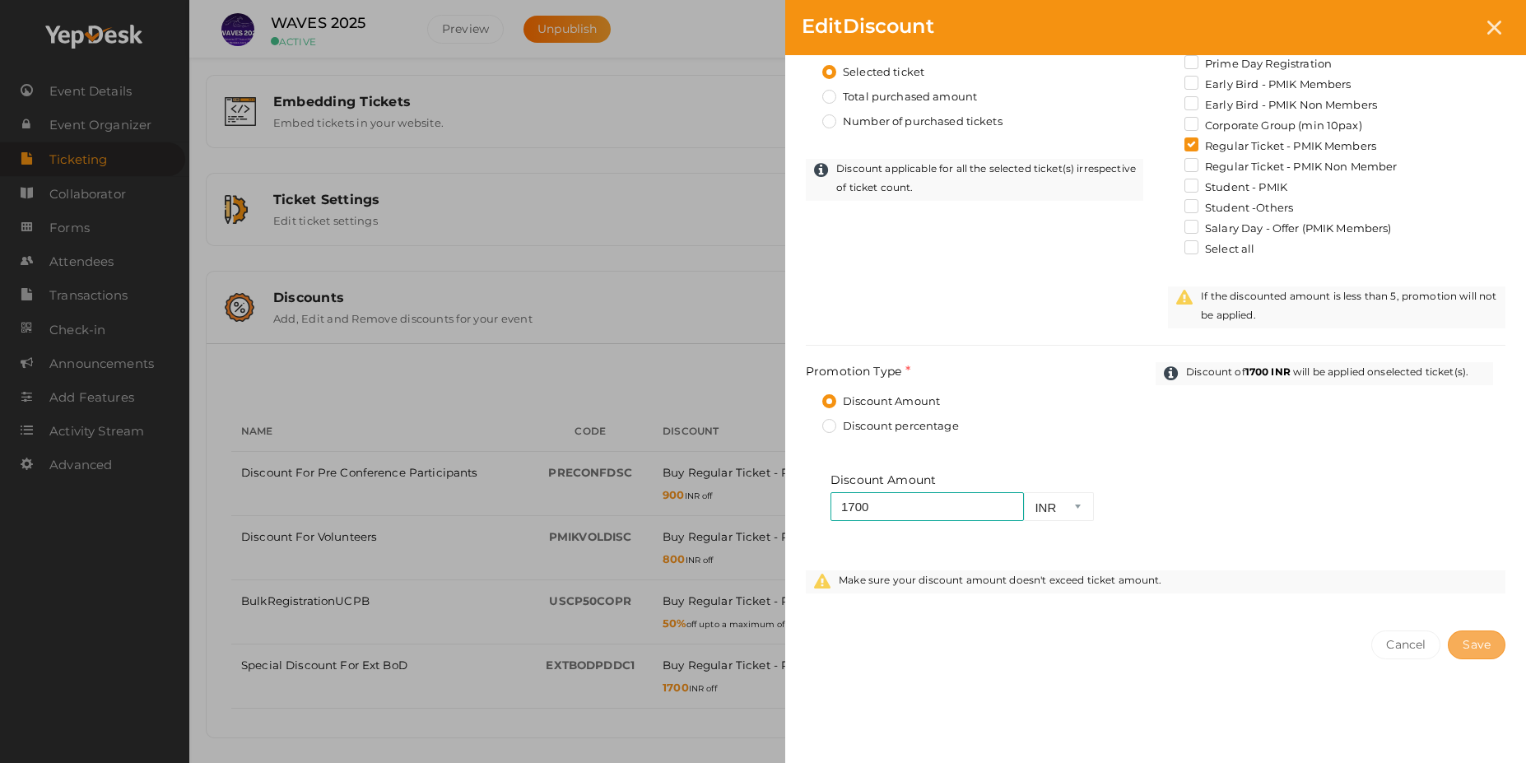
type input "30"
click at [1490, 646] on span "Save" at bounding box center [1477, 644] width 28 height 15
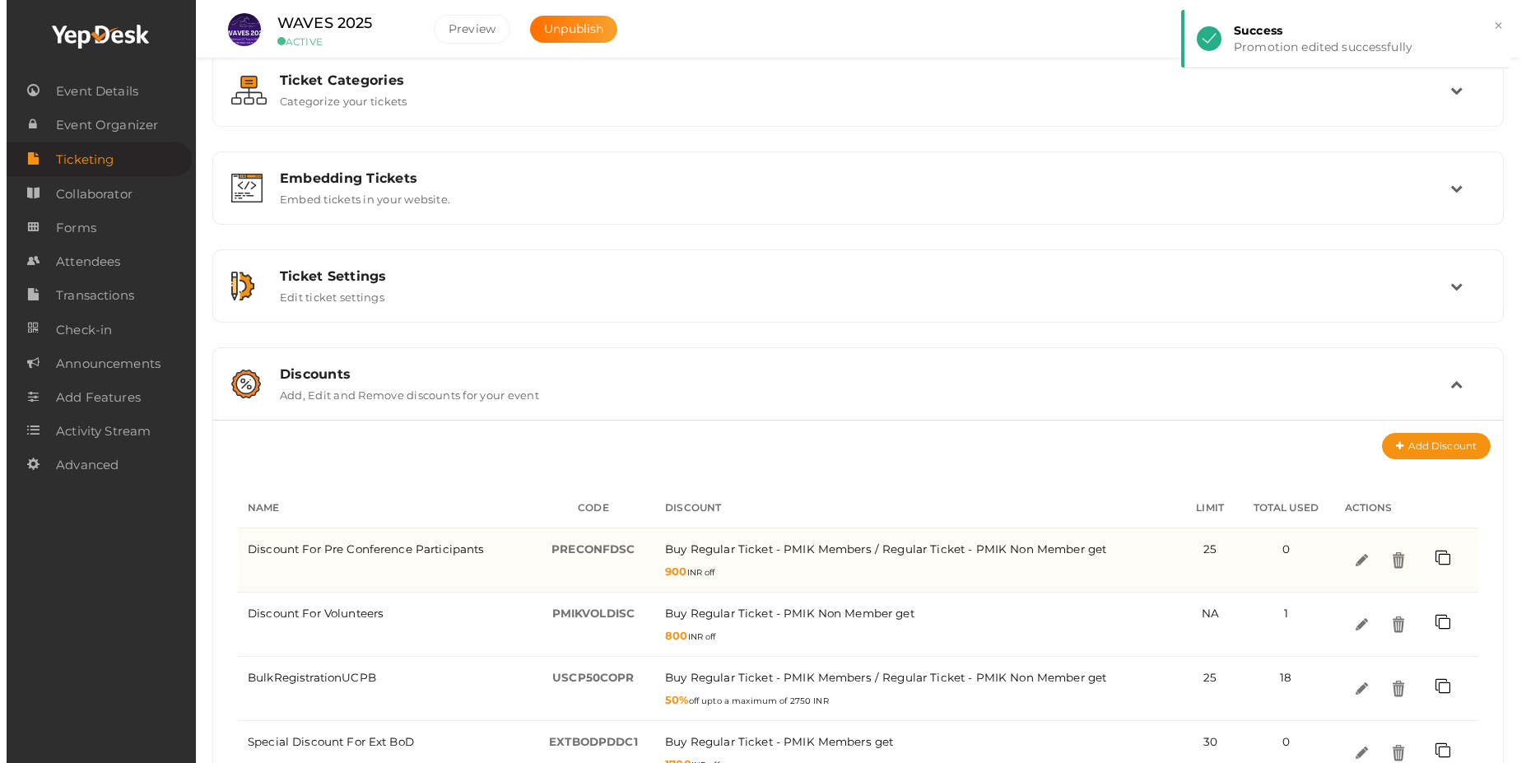
scroll to position [195, 0]
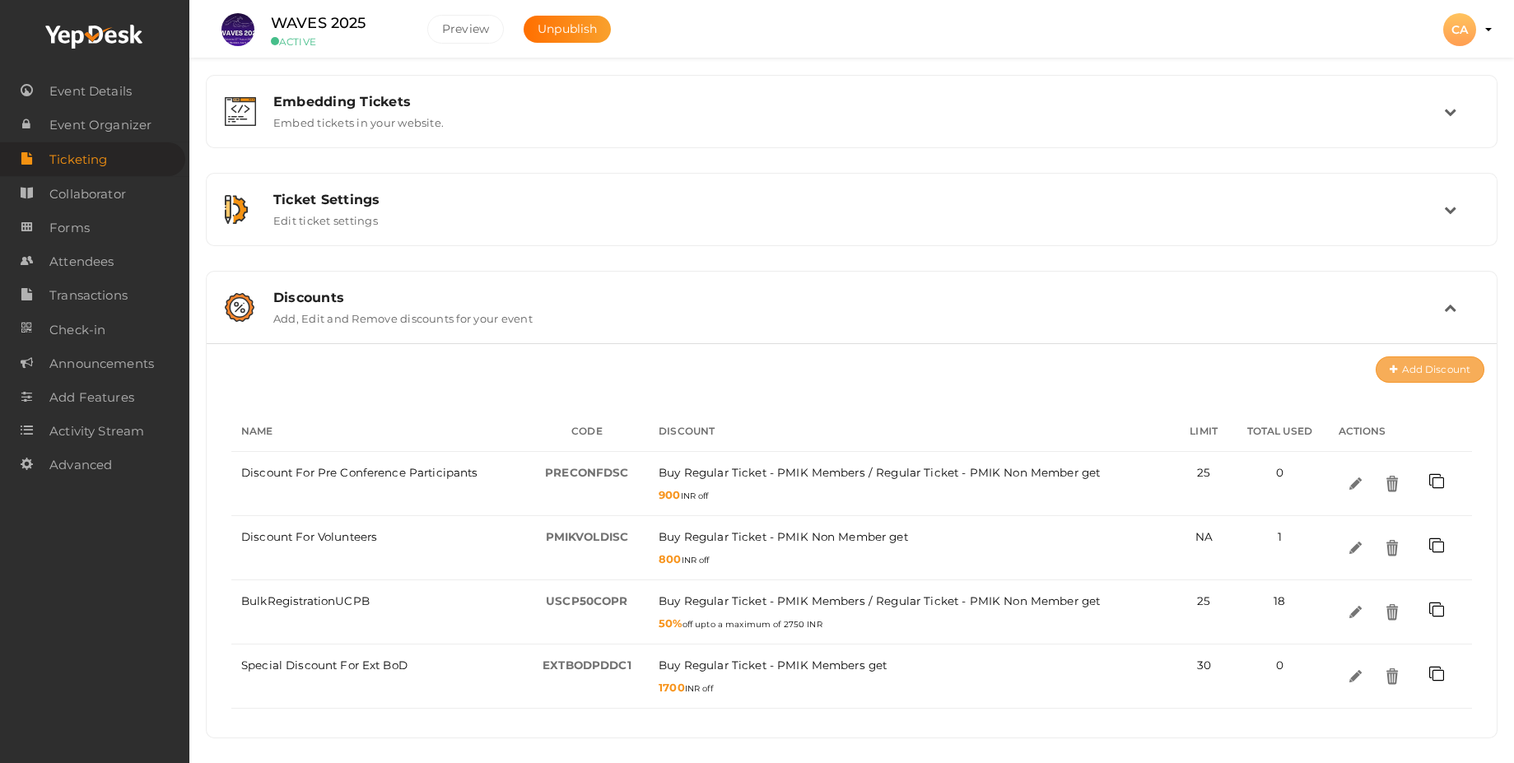
click at [1412, 370] on button "Add Discount" at bounding box center [1429, 369] width 109 height 26
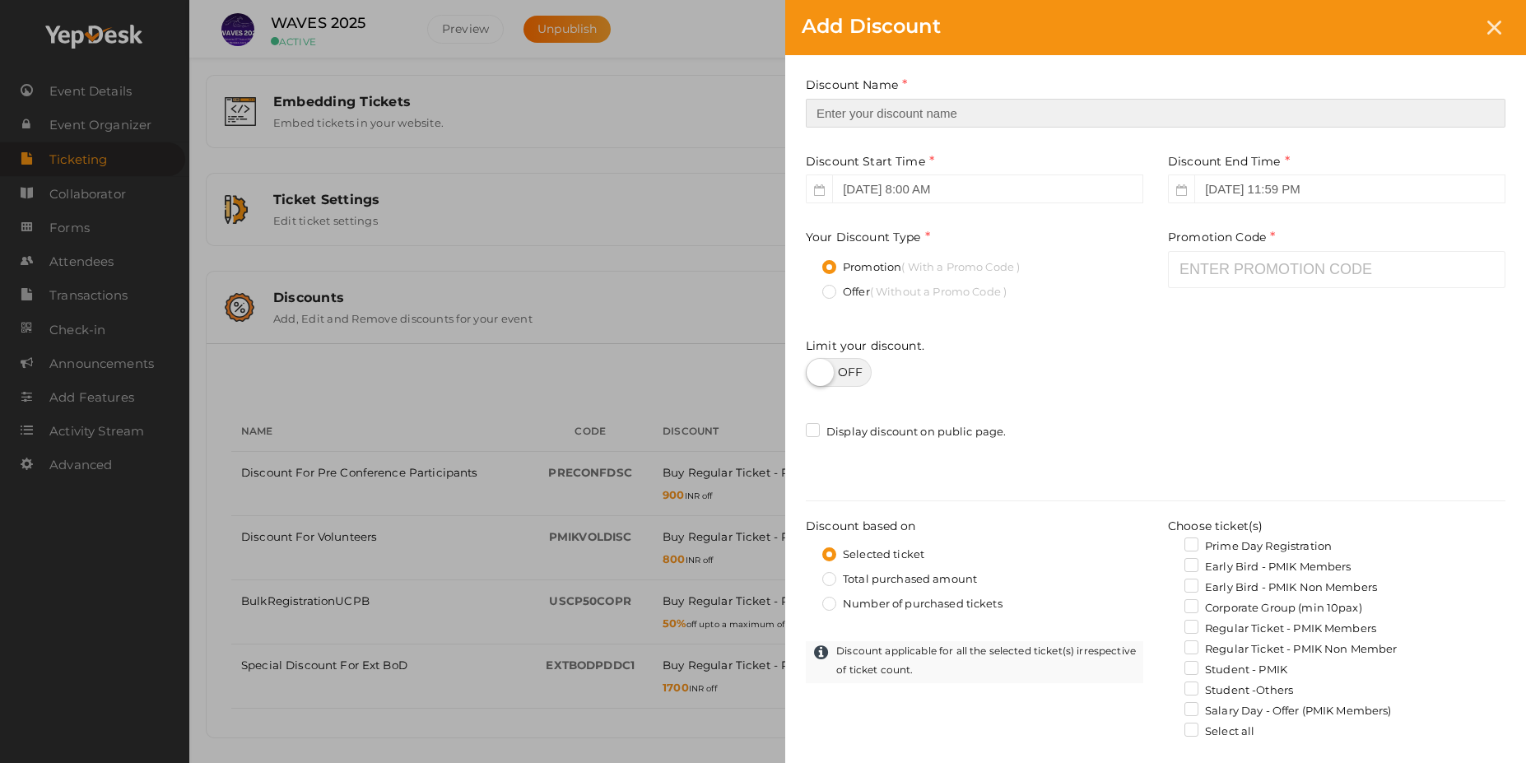
click at [891, 119] on input "text" at bounding box center [1156, 113] width 700 height 29
type input "A"
type input "PMIK ATI Team Discount"
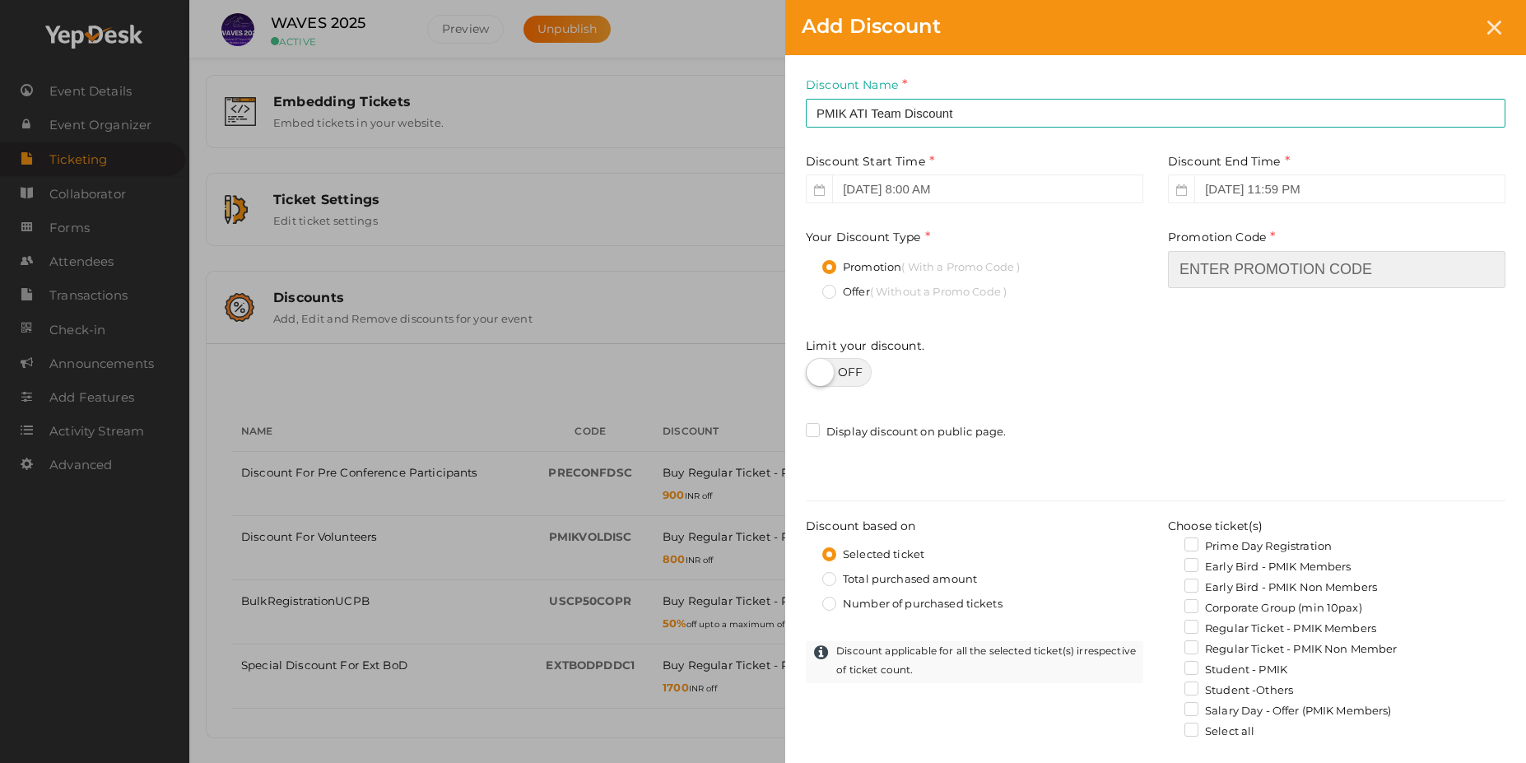
click at [1219, 271] on input "text" at bounding box center [1336, 269] width 337 height 37
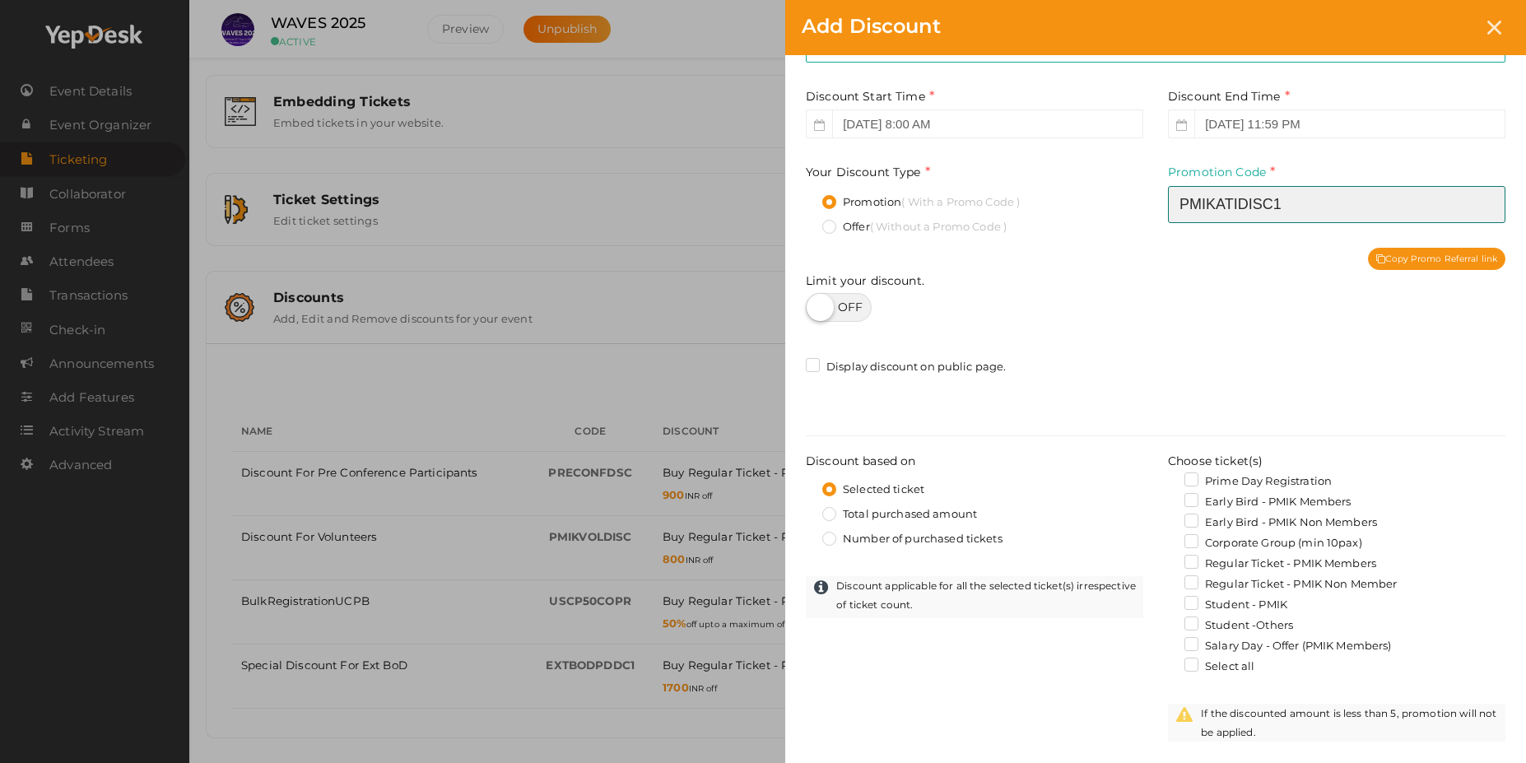
scroll to position [99, 0]
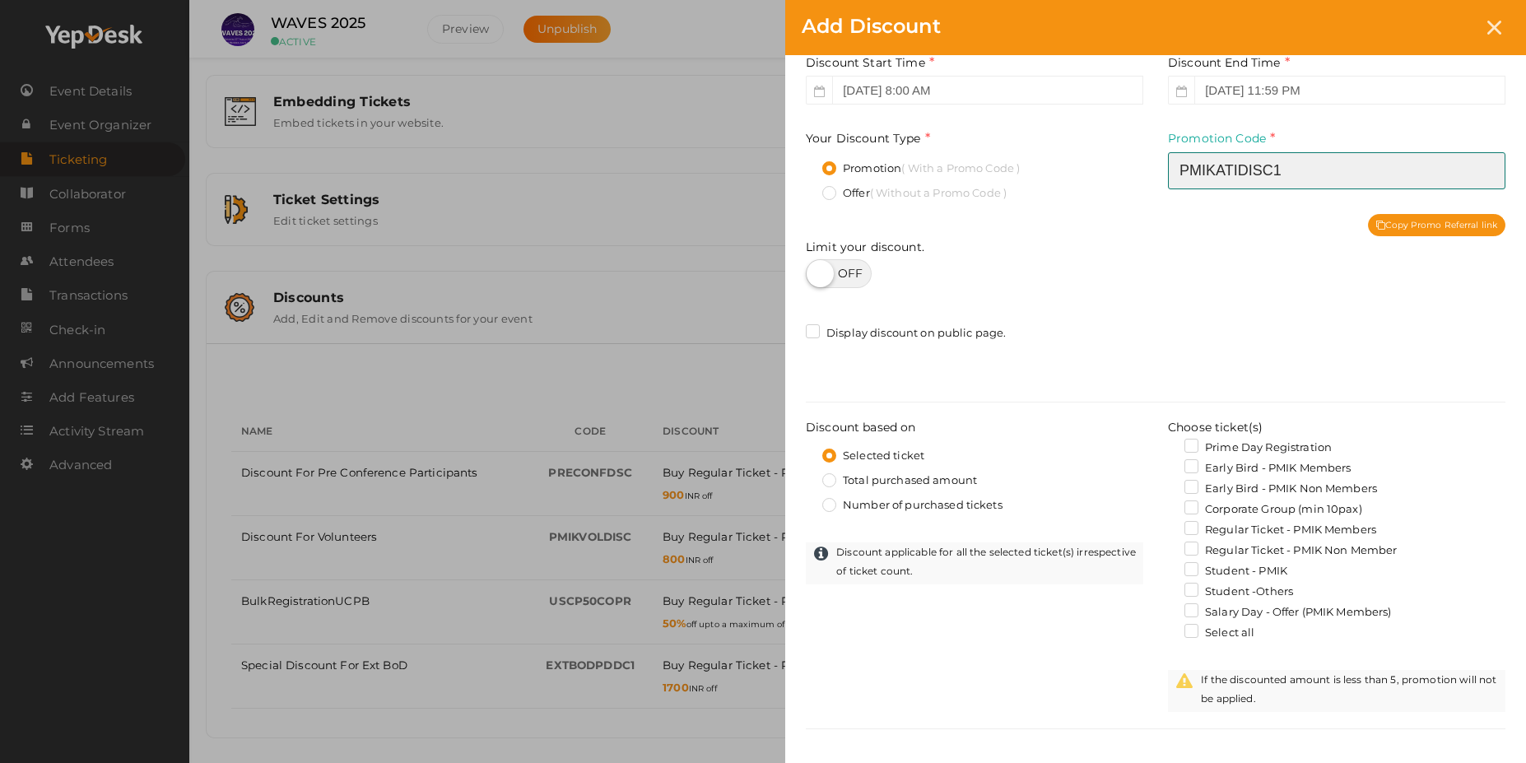
type input "PMIKATIDisc1"
click at [1198, 533] on label "Regular Ticket - PMIK Members" at bounding box center [1280, 530] width 192 height 16
click at [1168, 525] on input "Regular Ticket - PMIK Members" at bounding box center [1168, 525] width 0 height 0
click at [858, 277] on label at bounding box center [839, 273] width 66 height 29
click at [817, 273] on input "checkbox" at bounding box center [811, 268] width 11 height 11
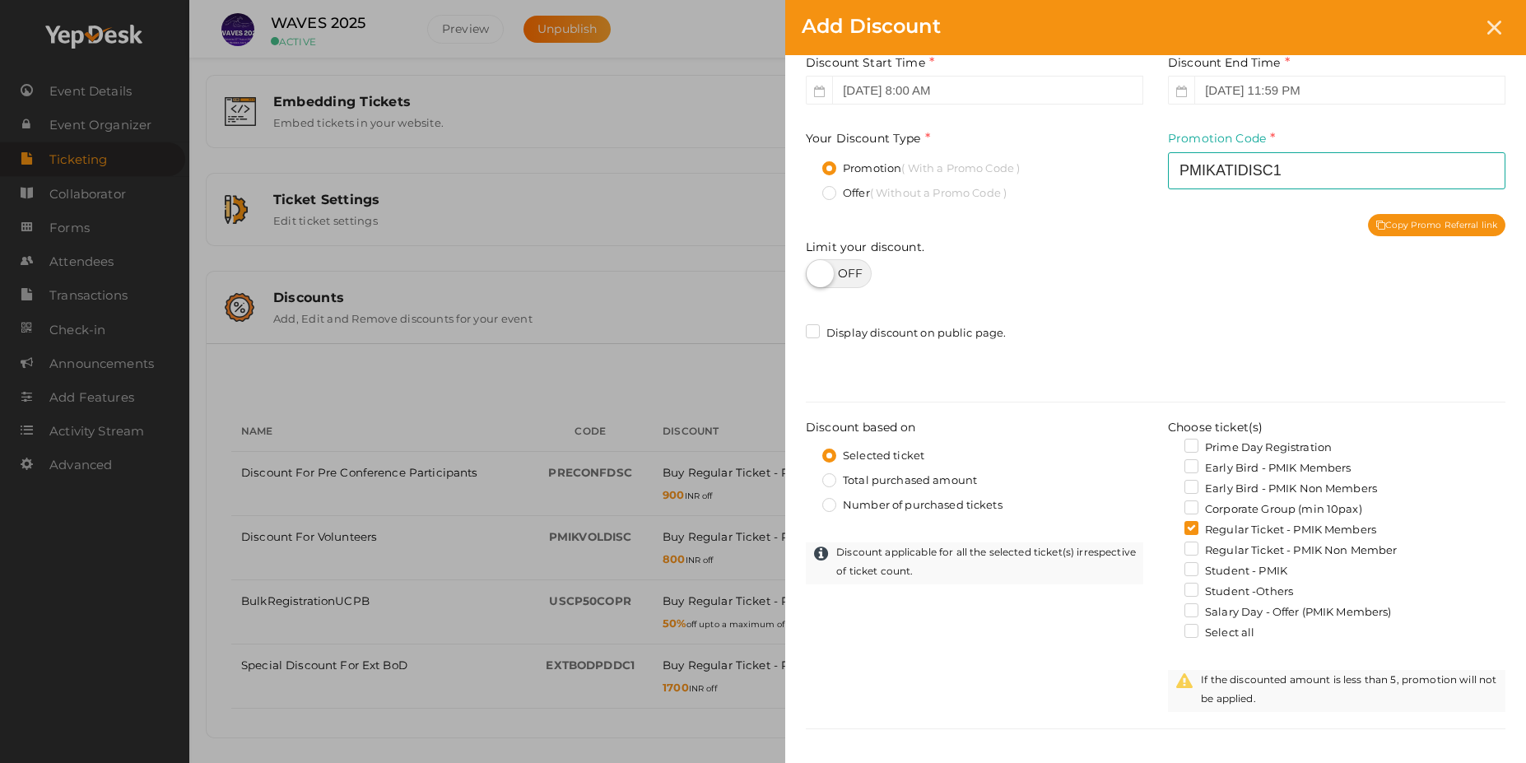
checkbox input "true"
click at [1245, 282] on input "number" at bounding box center [1336, 276] width 337 height 29
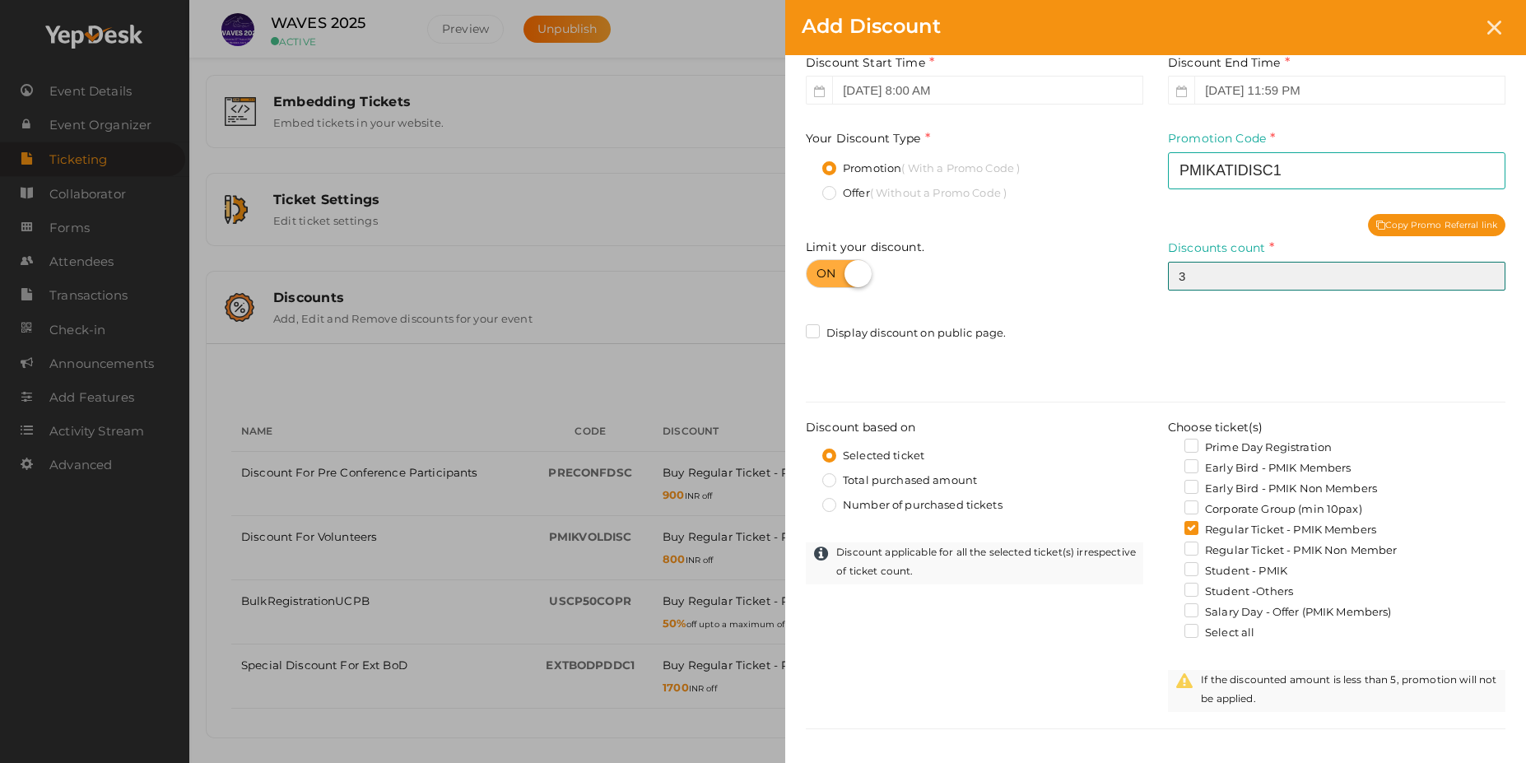
type input "3"
click at [1201, 316] on div "Discount Name PMIK ATI Team Discount This field is Required. Promotion Name alr…" at bounding box center [1155, 476] width 741 height 1041
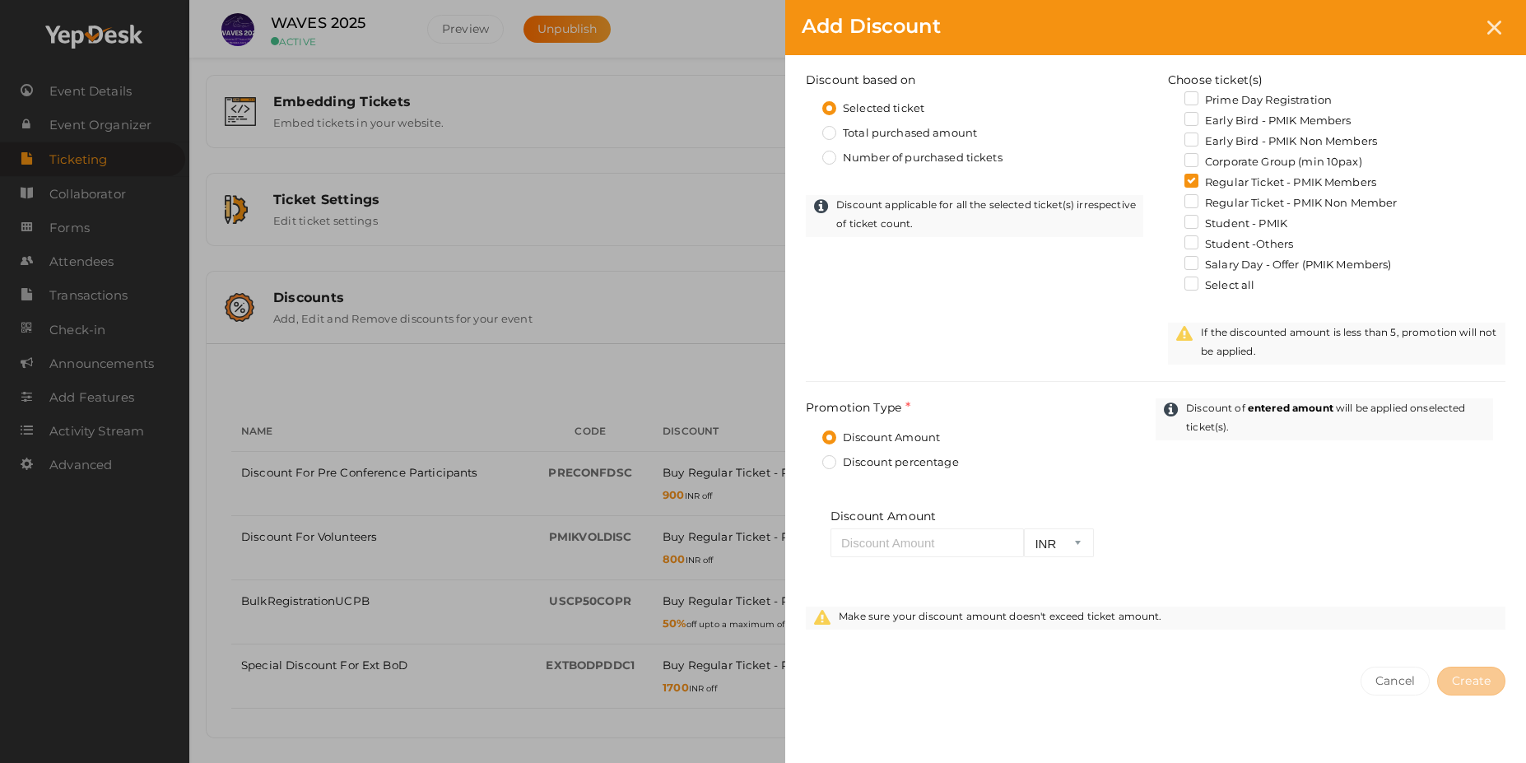
scroll to position [482, 0]
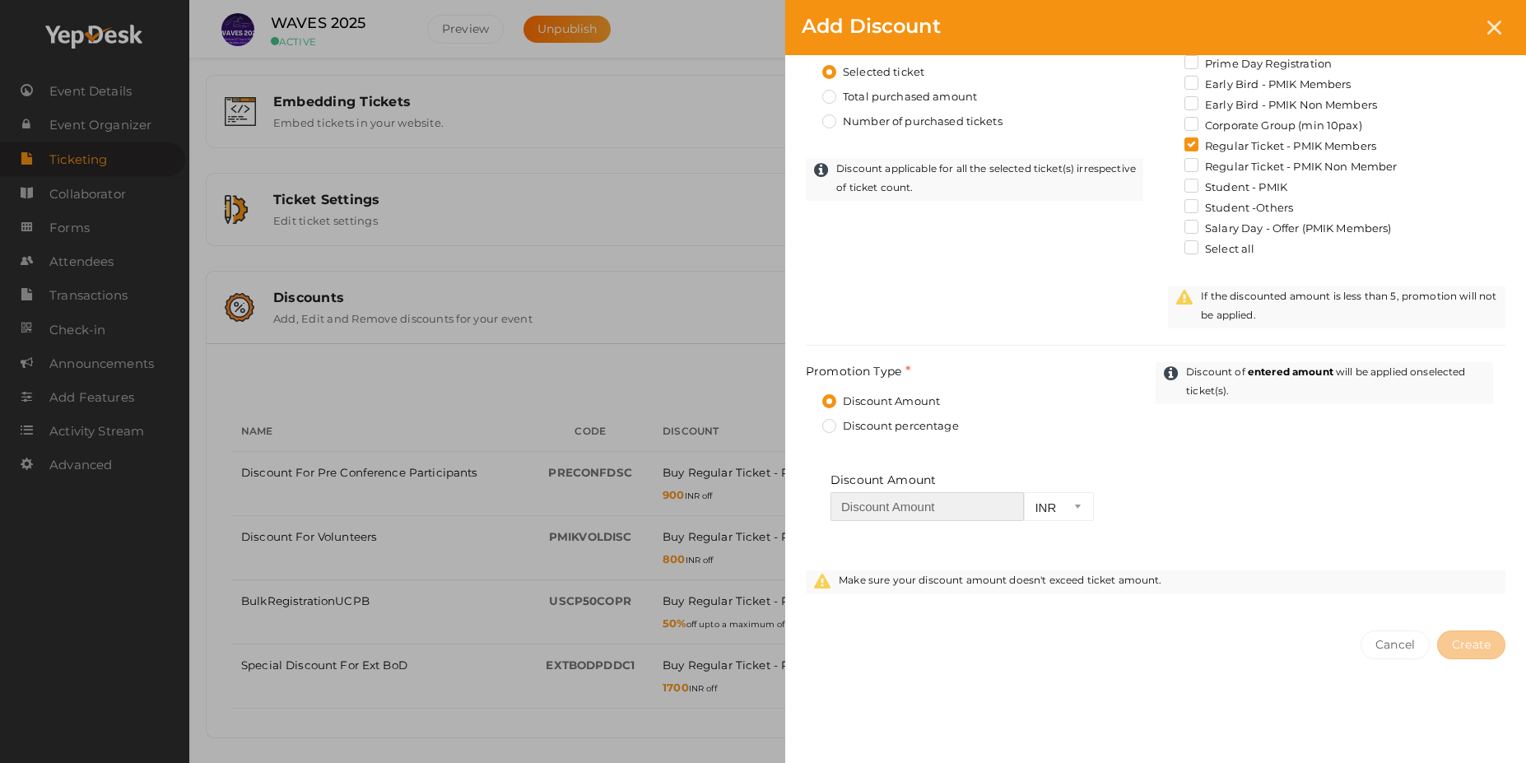
click at [919, 503] on input "number" at bounding box center [927, 506] width 193 height 29
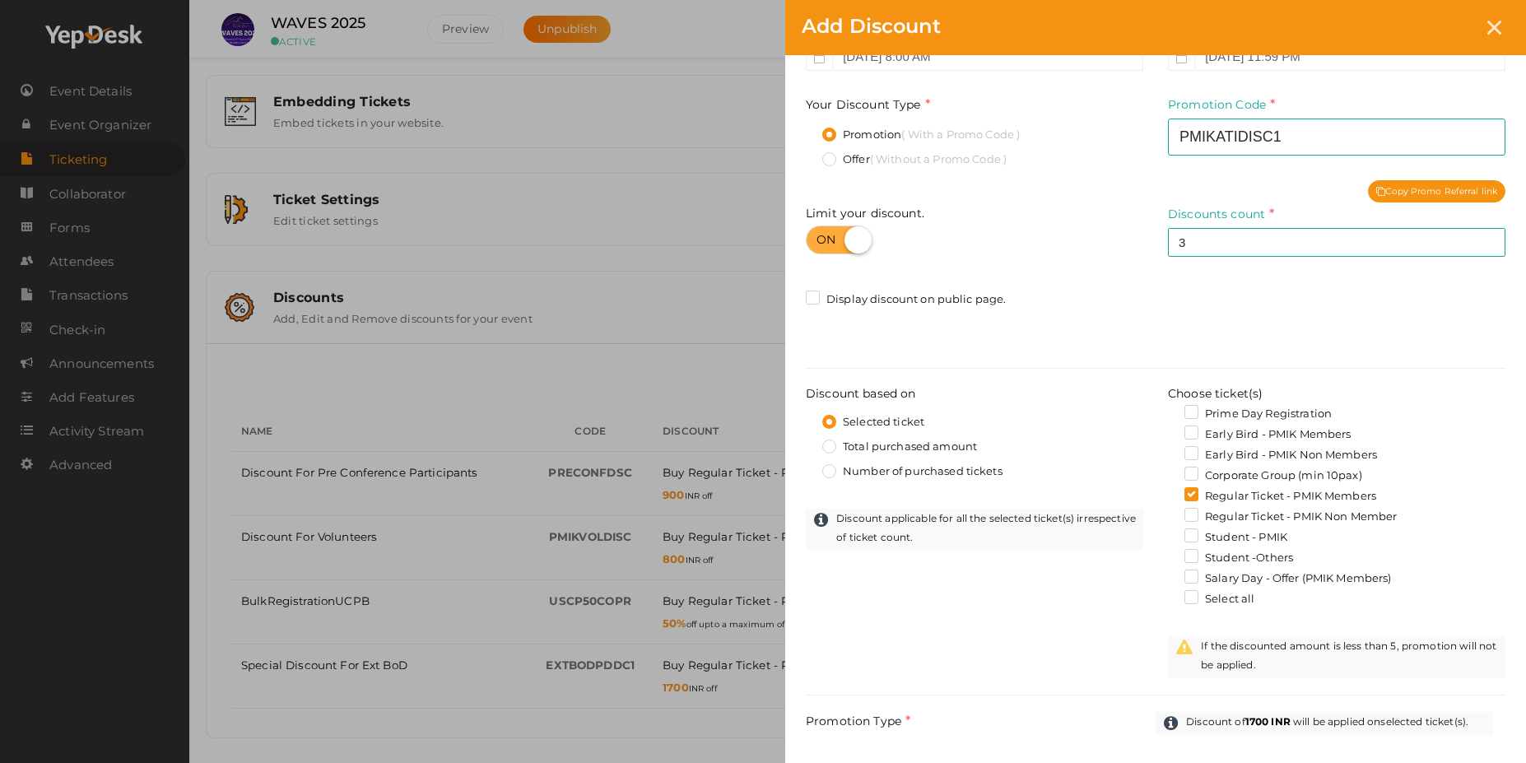
scroll to position [87, 0]
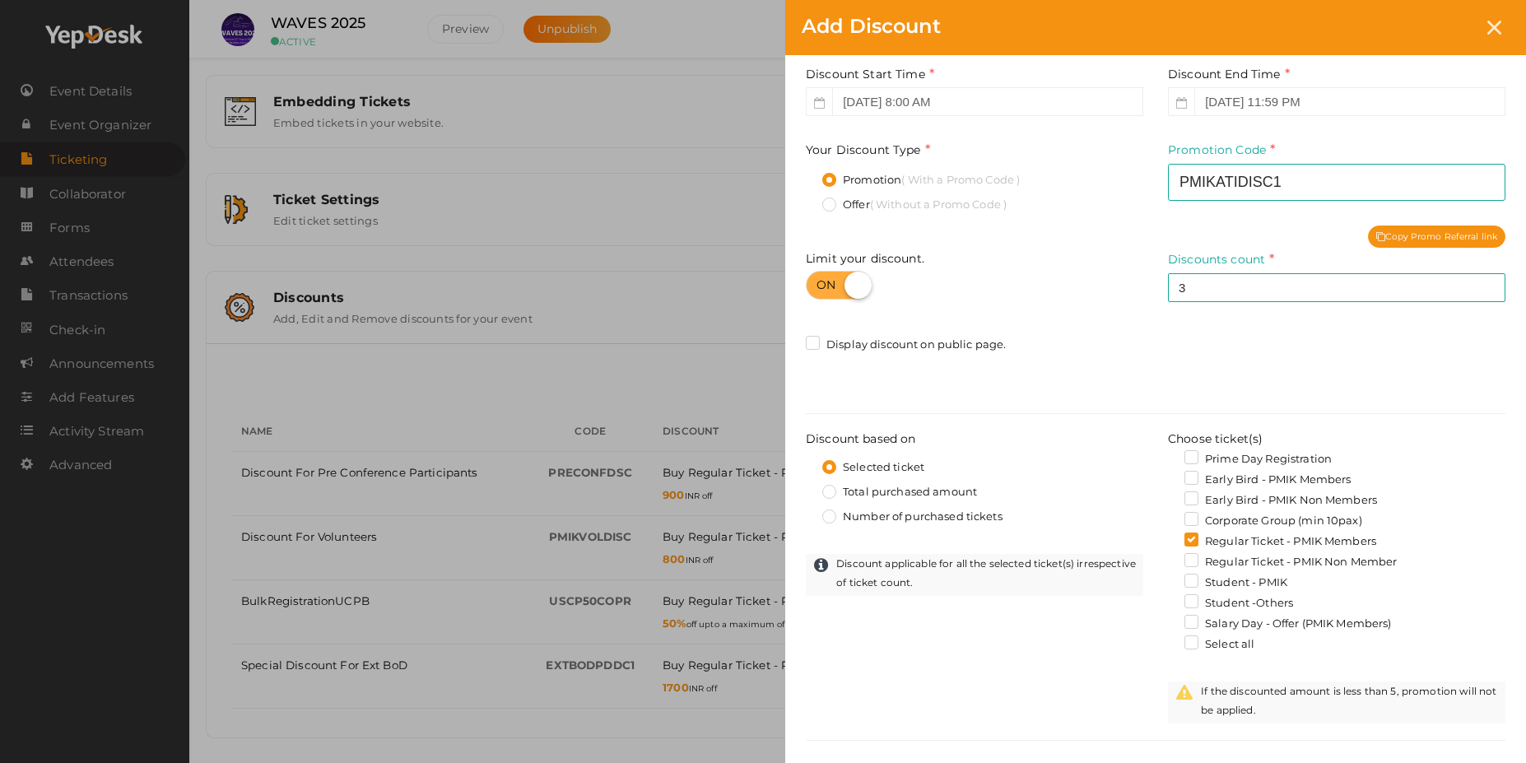
type input "1700"
click at [1180, 179] on input "PMIKATIDisc1" at bounding box center [1336, 182] width 337 height 37
type input "3PMIKATIDisc1"
click at [1067, 607] on div "Discount Name PMIK ATI Team Discount This field is Required. Promotion Name alr…" at bounding box center [1155, 488] width 741 height 1041
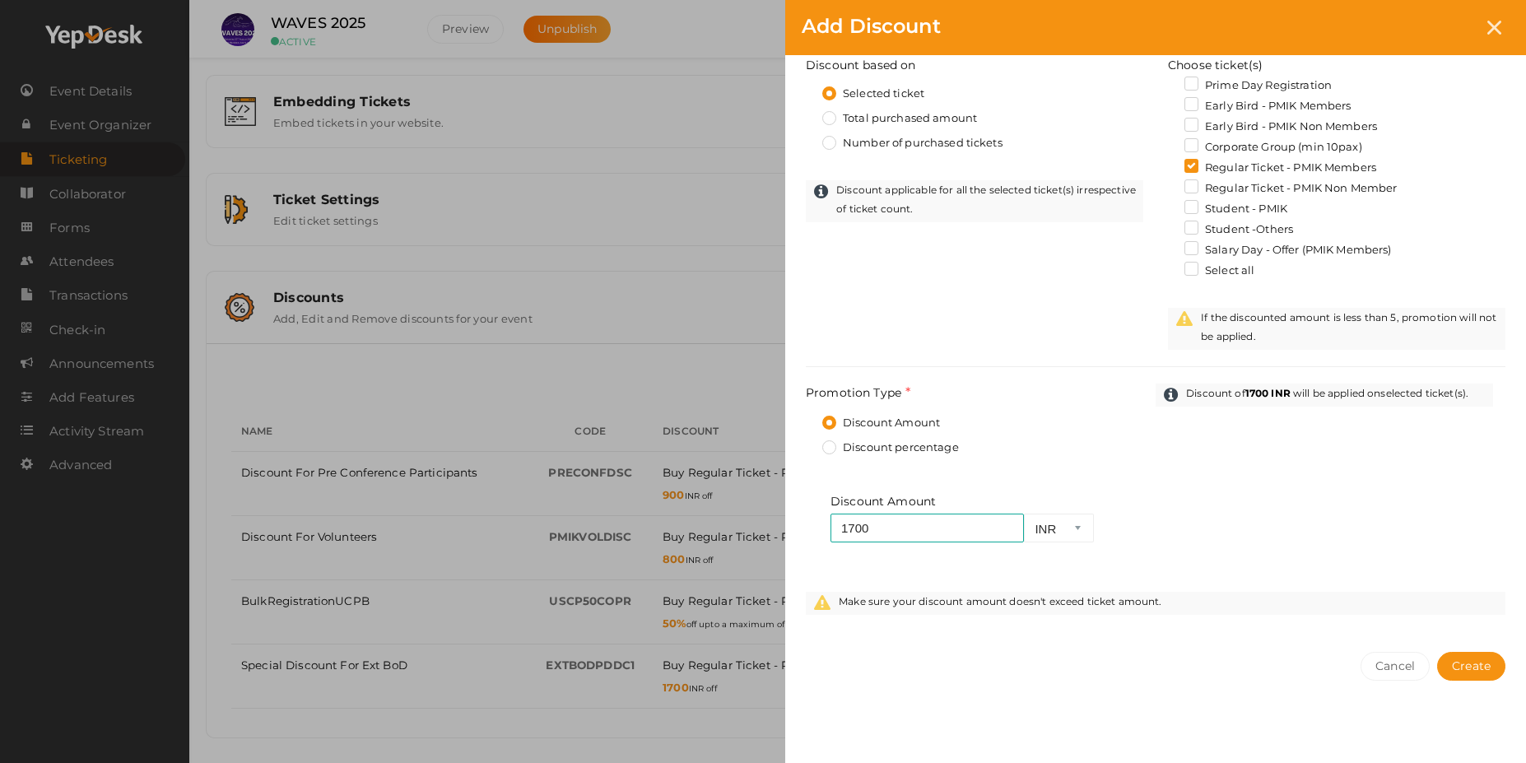
scroll to position [482, 0]
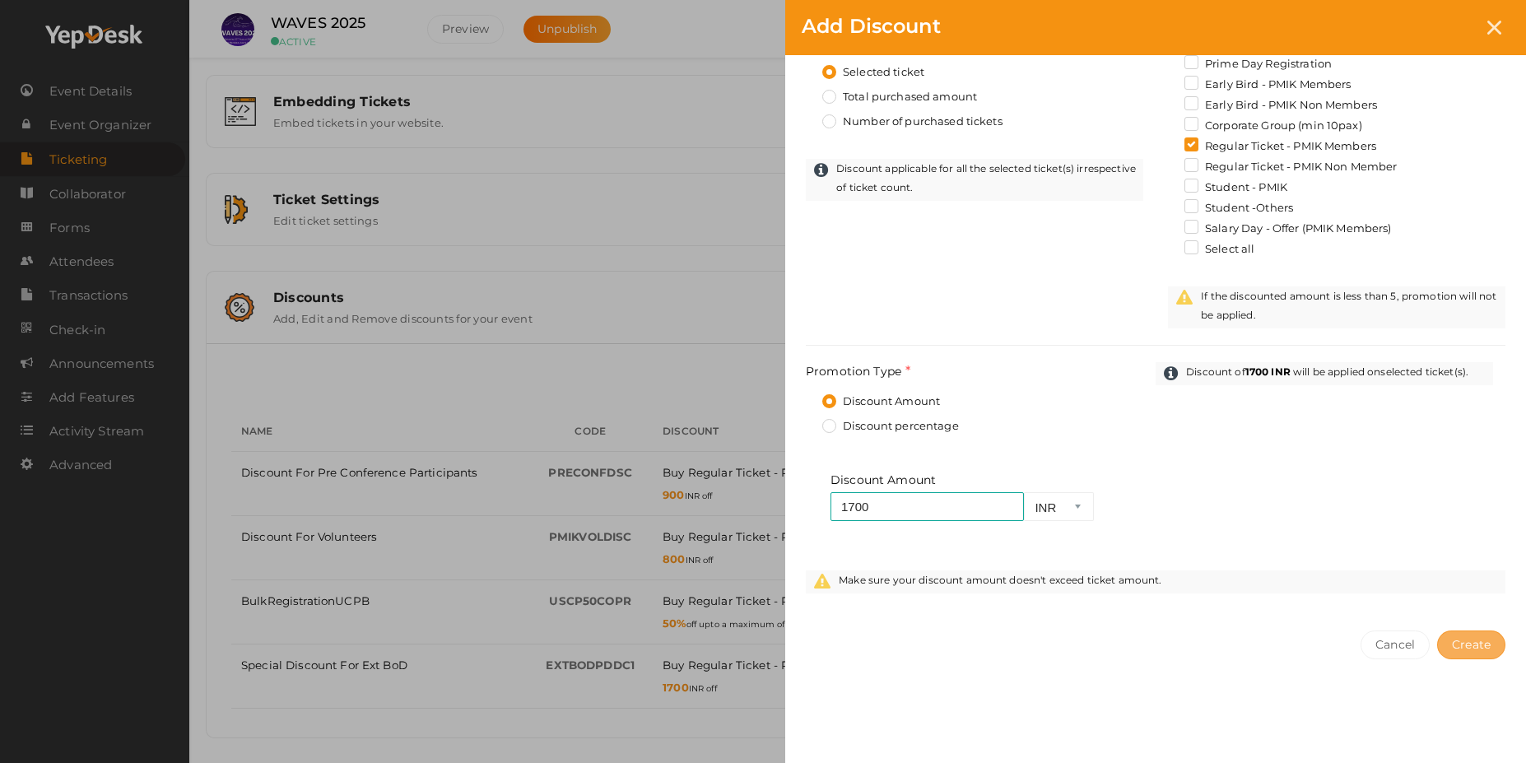
click at [1484, 644] on span "Create" at bounding box center [1471, 644] width 39 height 15
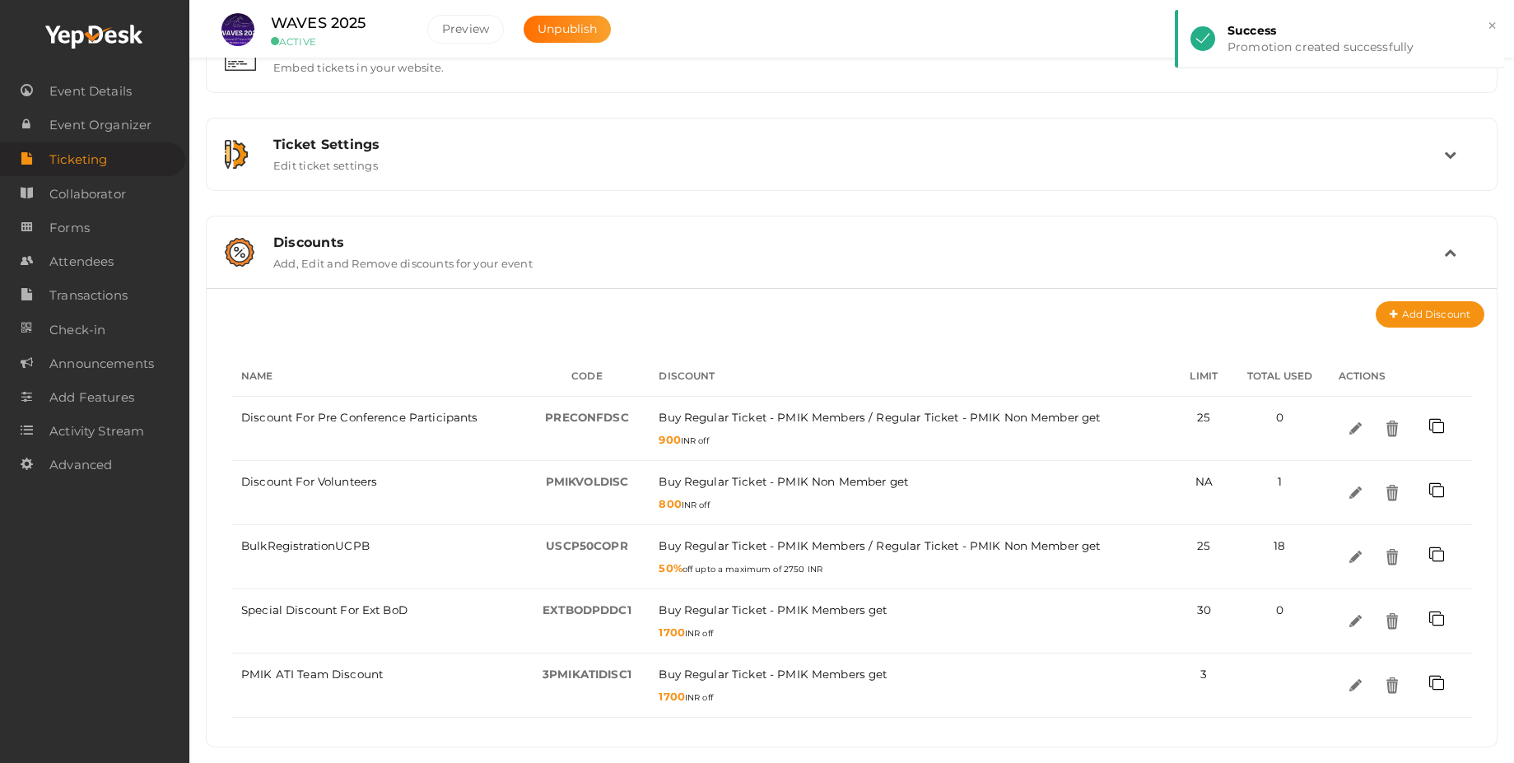
scroll to position [259, 0]
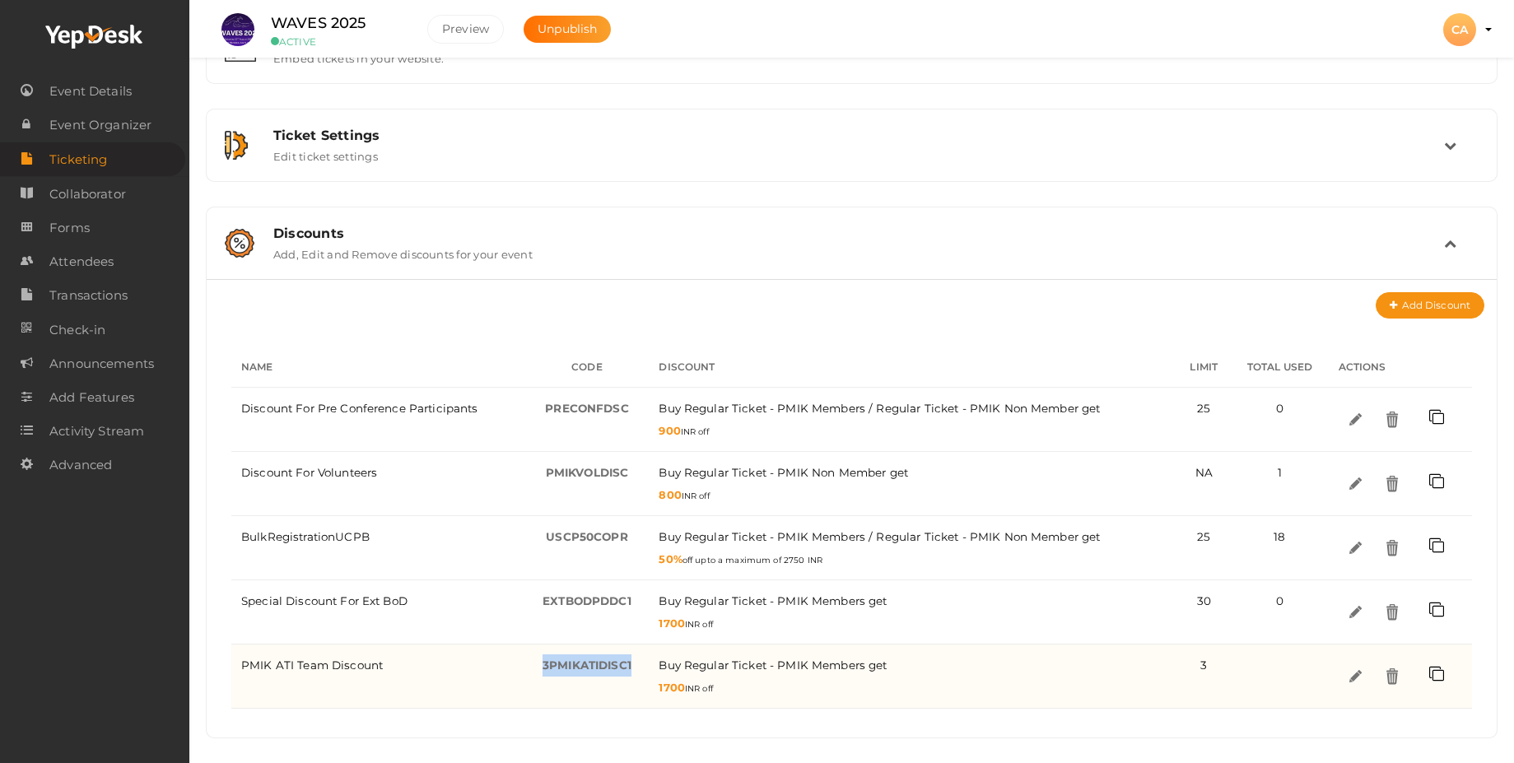
drag, startPoint x: 626, startPoint y: 666, endPoint x: 542, endPoint y: 668, distance: 83.2
click at [542, 668] on div "3PMIKATIDisc1 -" at bounding box center [587, 665] width 105 height 22
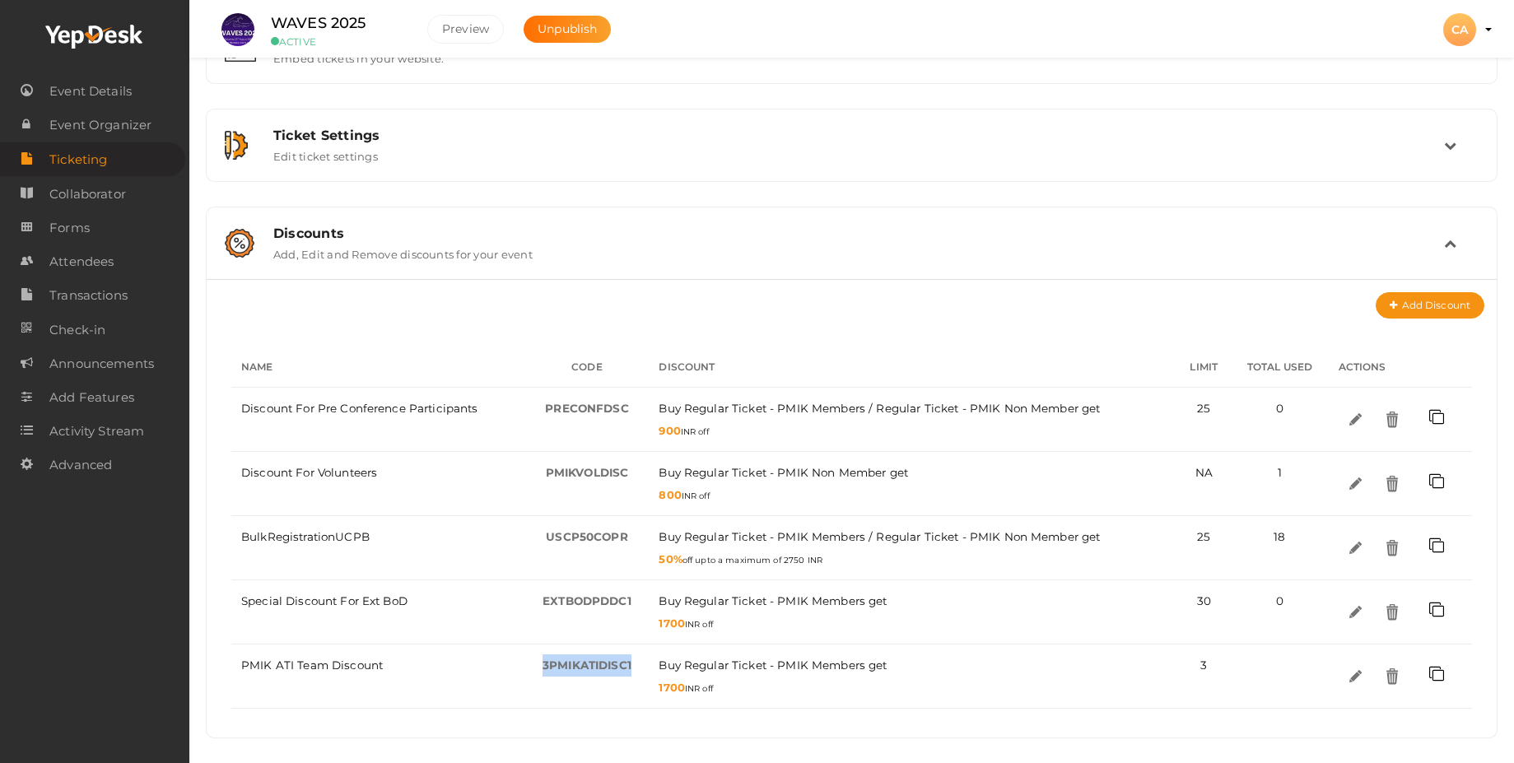
copy span "3PMIKATIDisc1"
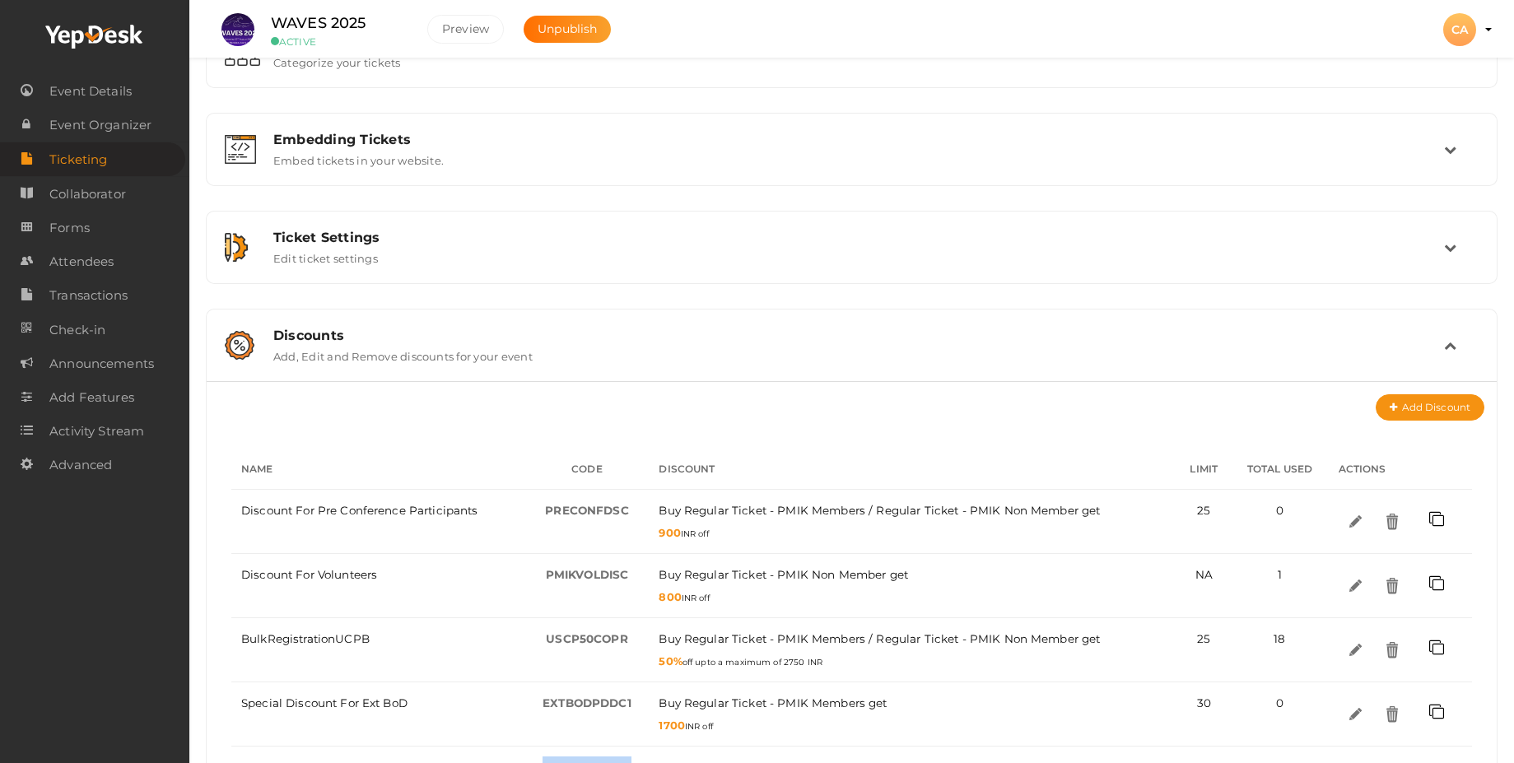
scroll to position [0, 0]
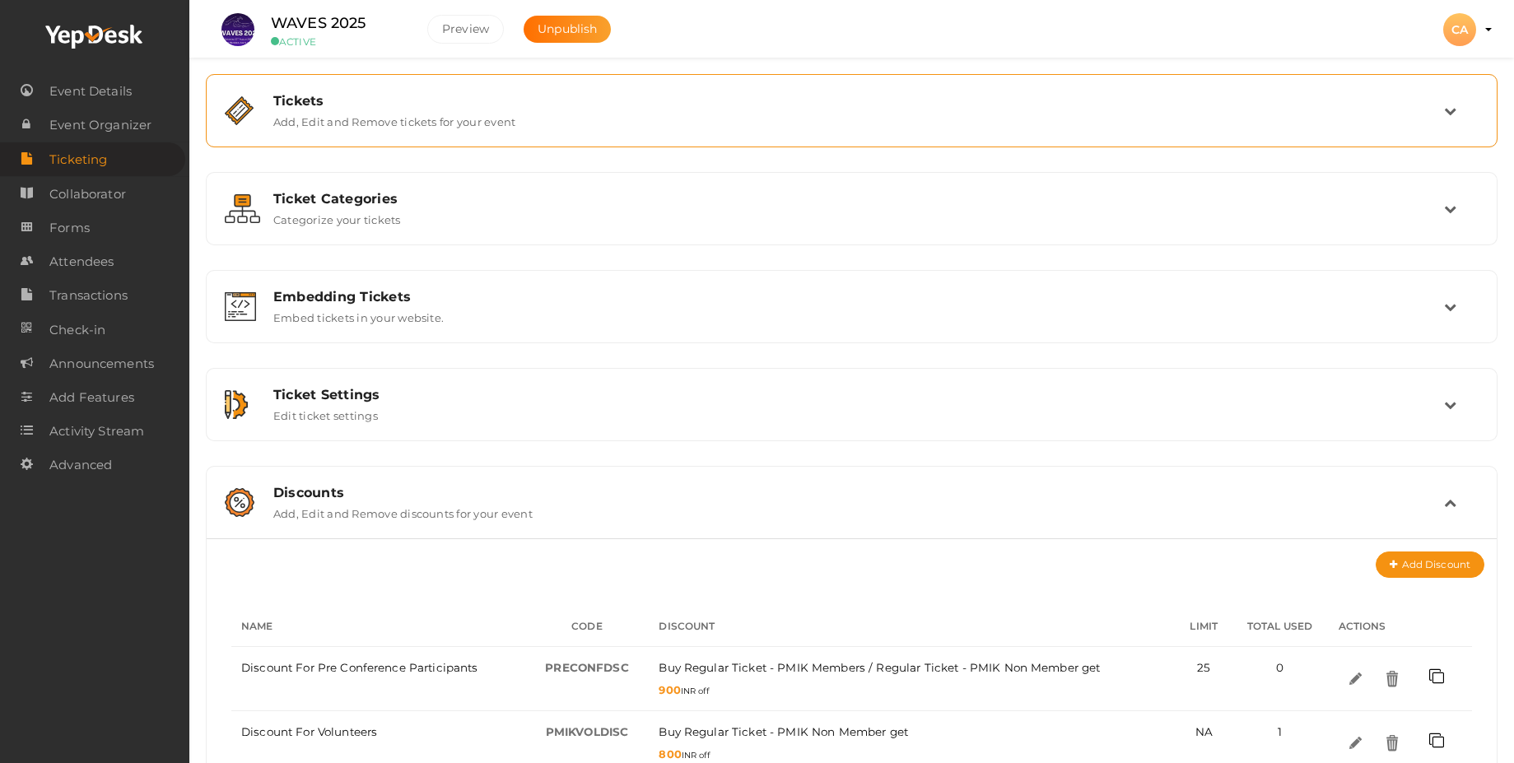
click at [379, 104] on div "Tickets" at bounding box center [858, 101] width 1170 height 16
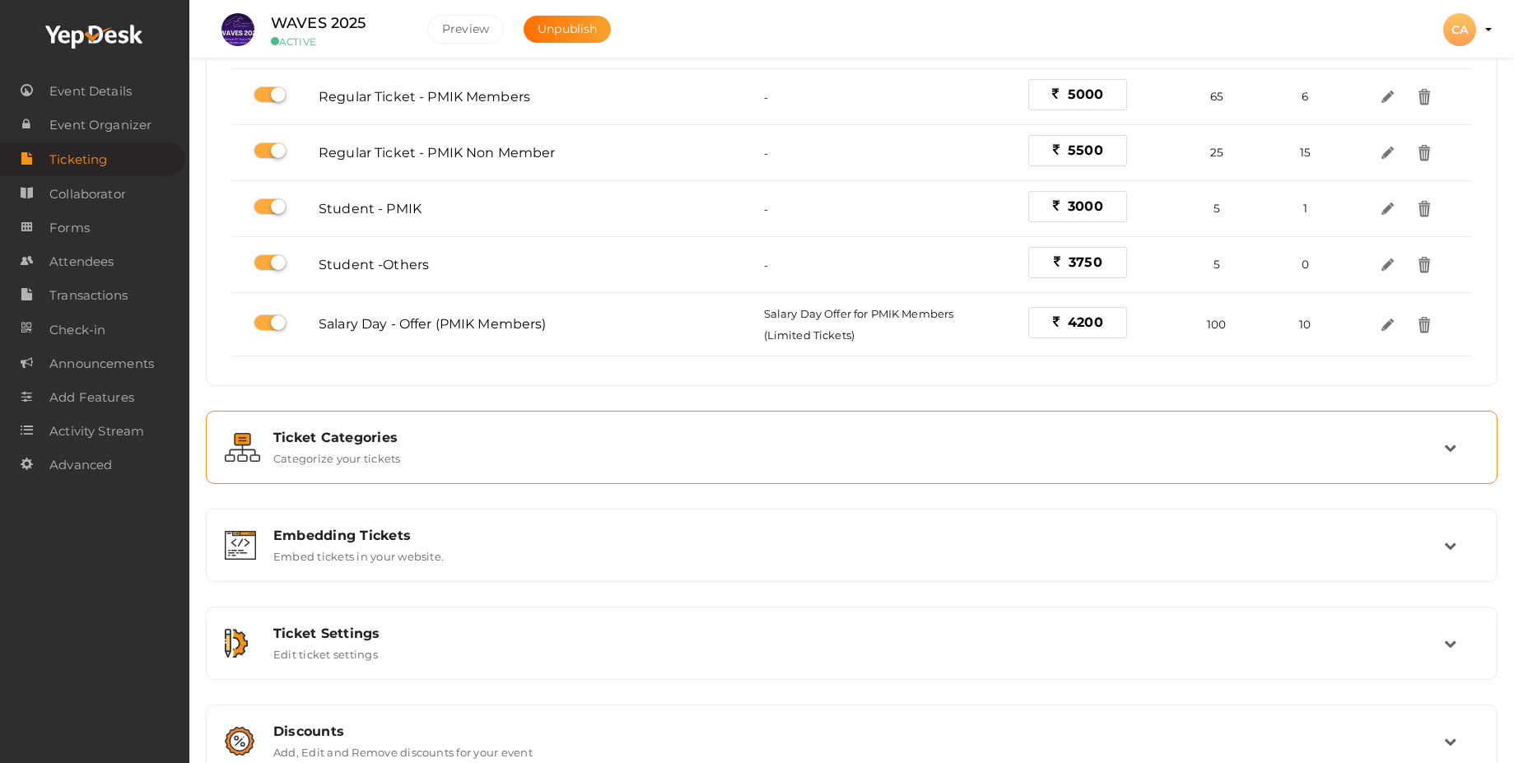
scroll to position [478, 0]
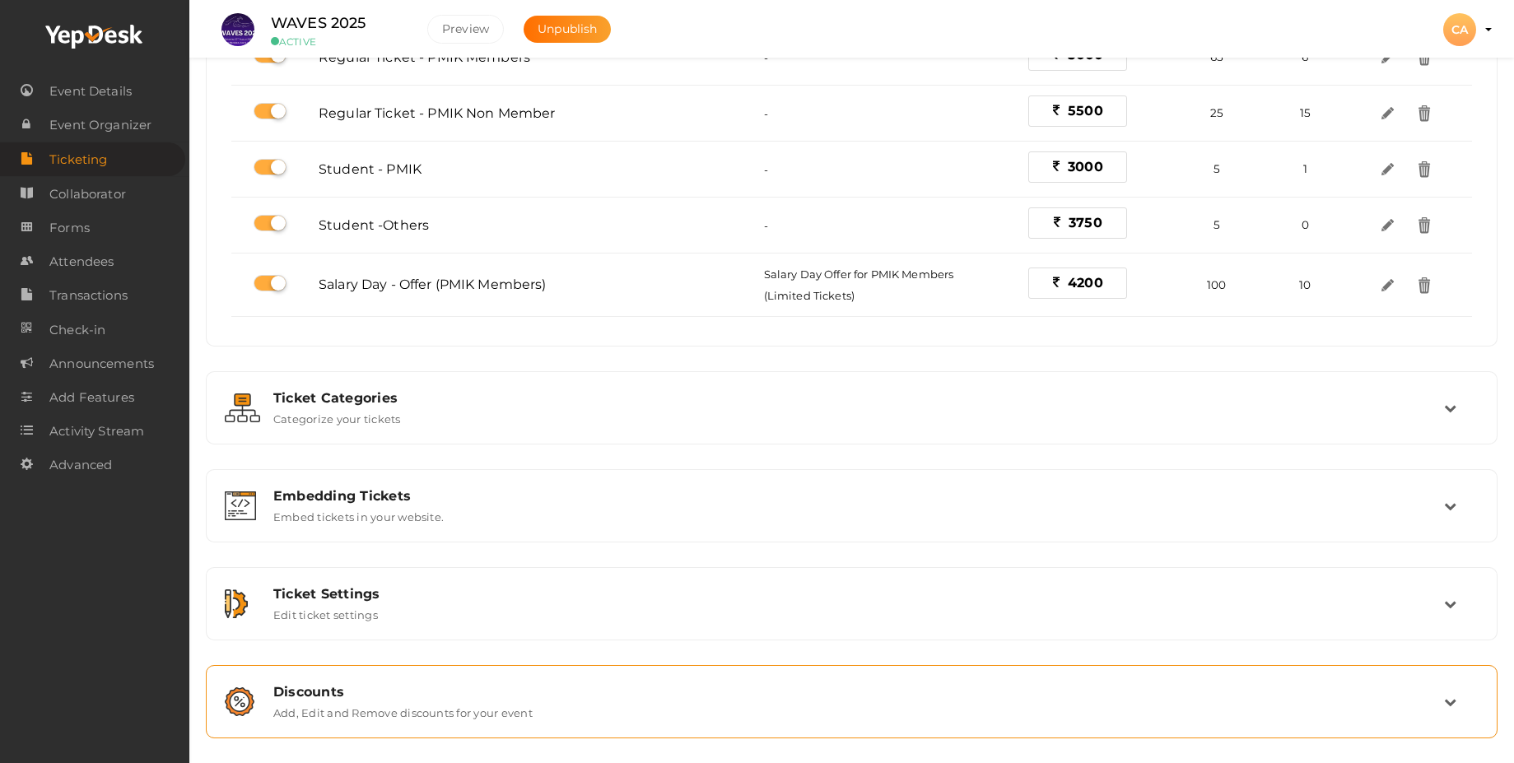
click at [414, 717] on label "Add, Edit and Remove discounts for your event" at bounding box center [402, 710] width 259 height 20
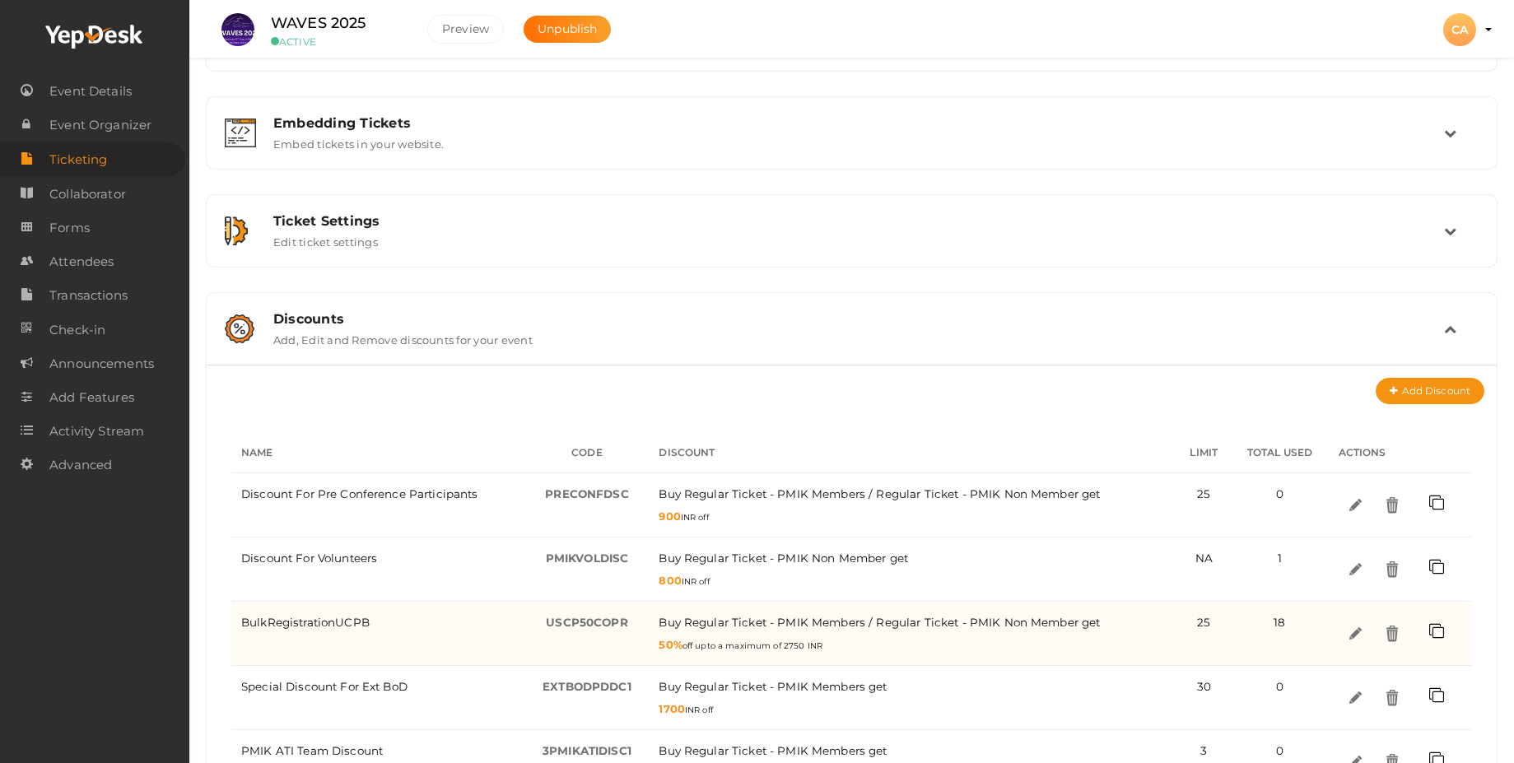
scroll to position [259, 0]
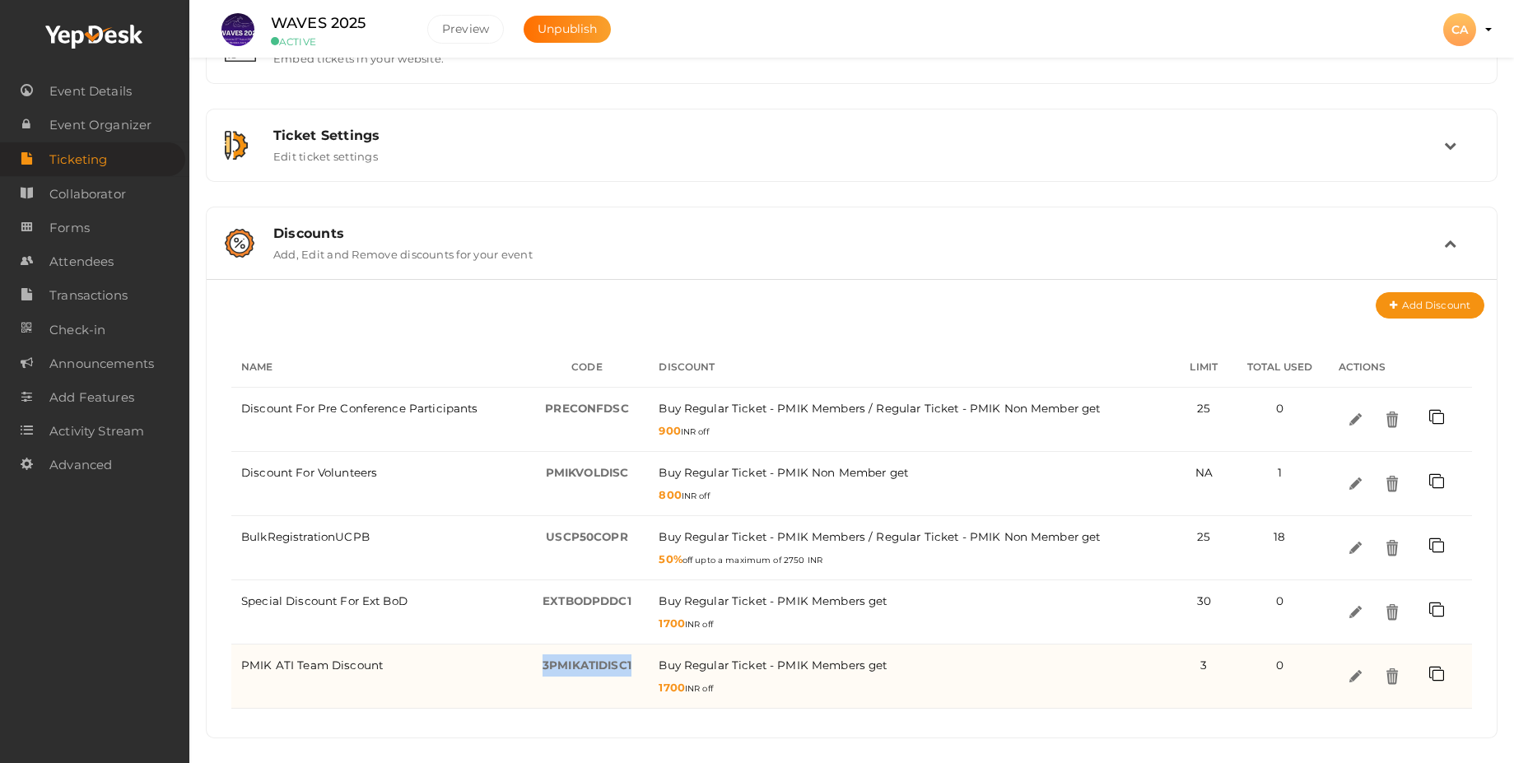
drag, startPoint x: 637, startPoint y: 670, endPoint x: 536, endPoint y: 675, distance: 101.4
click at [536, 675] on div "3PMIKATIDISC1 -" at bounding box center [587, 665] width 105 height 22
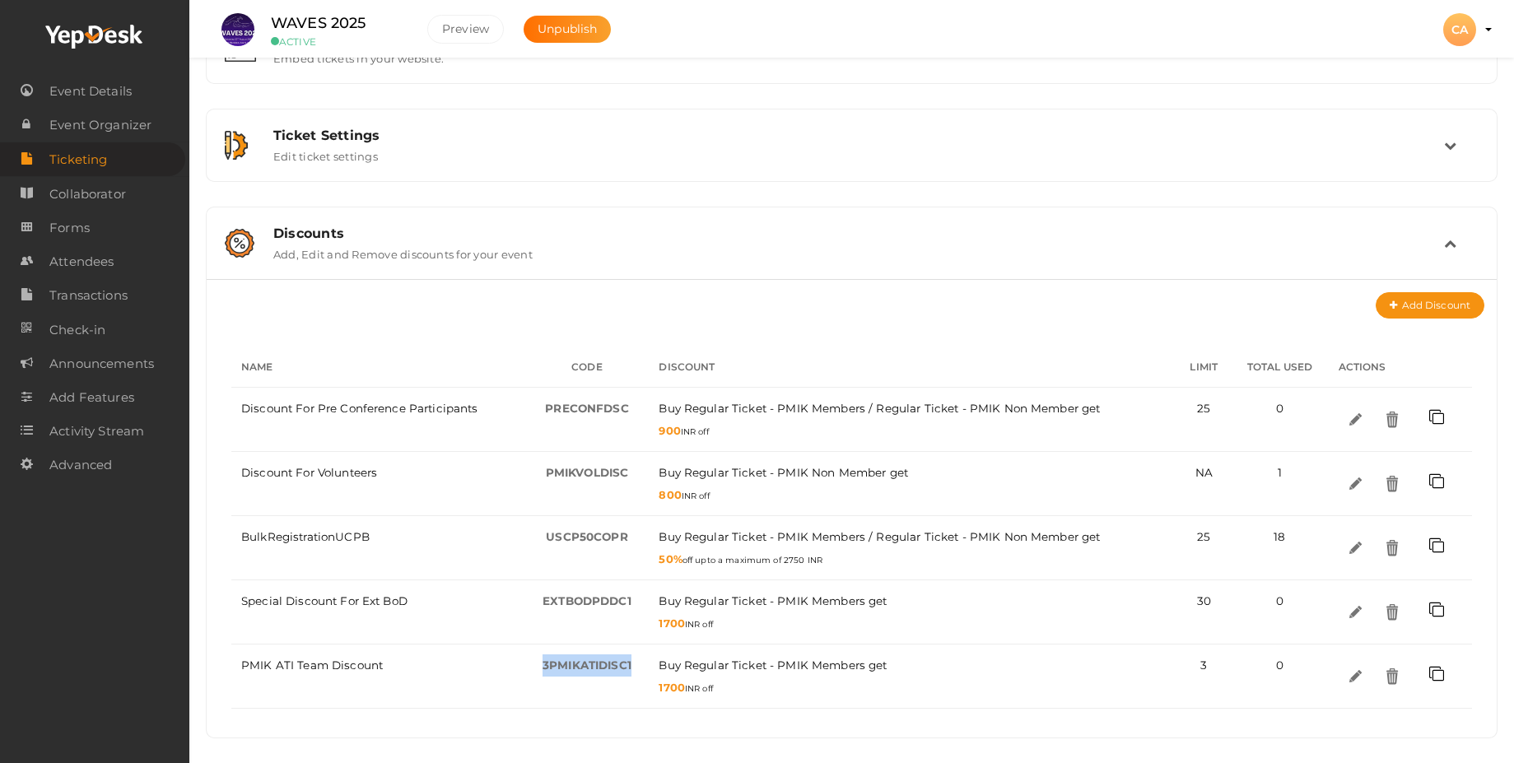
copy span "3PMIKATIDISC1"
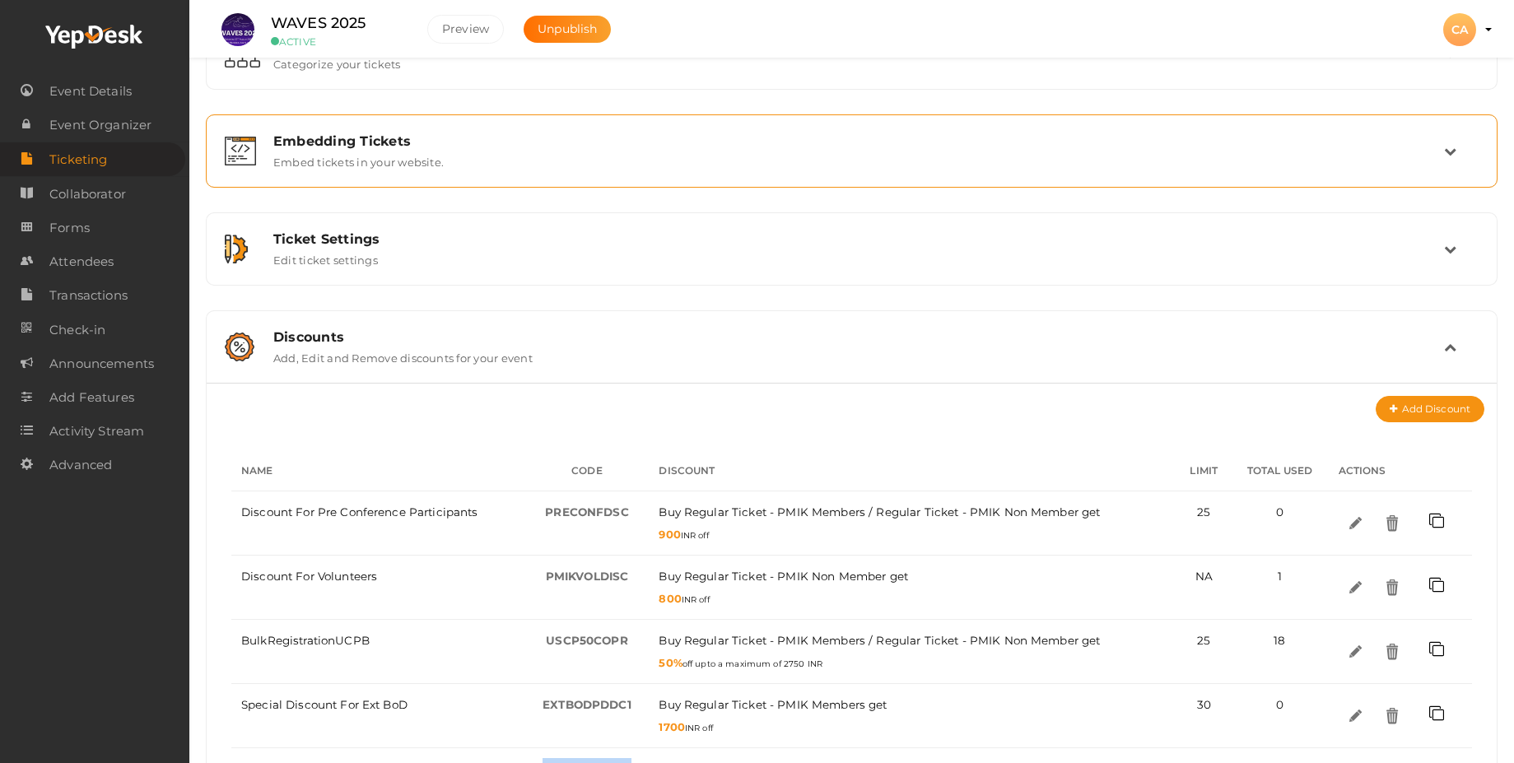
scroll to position [0, 0]
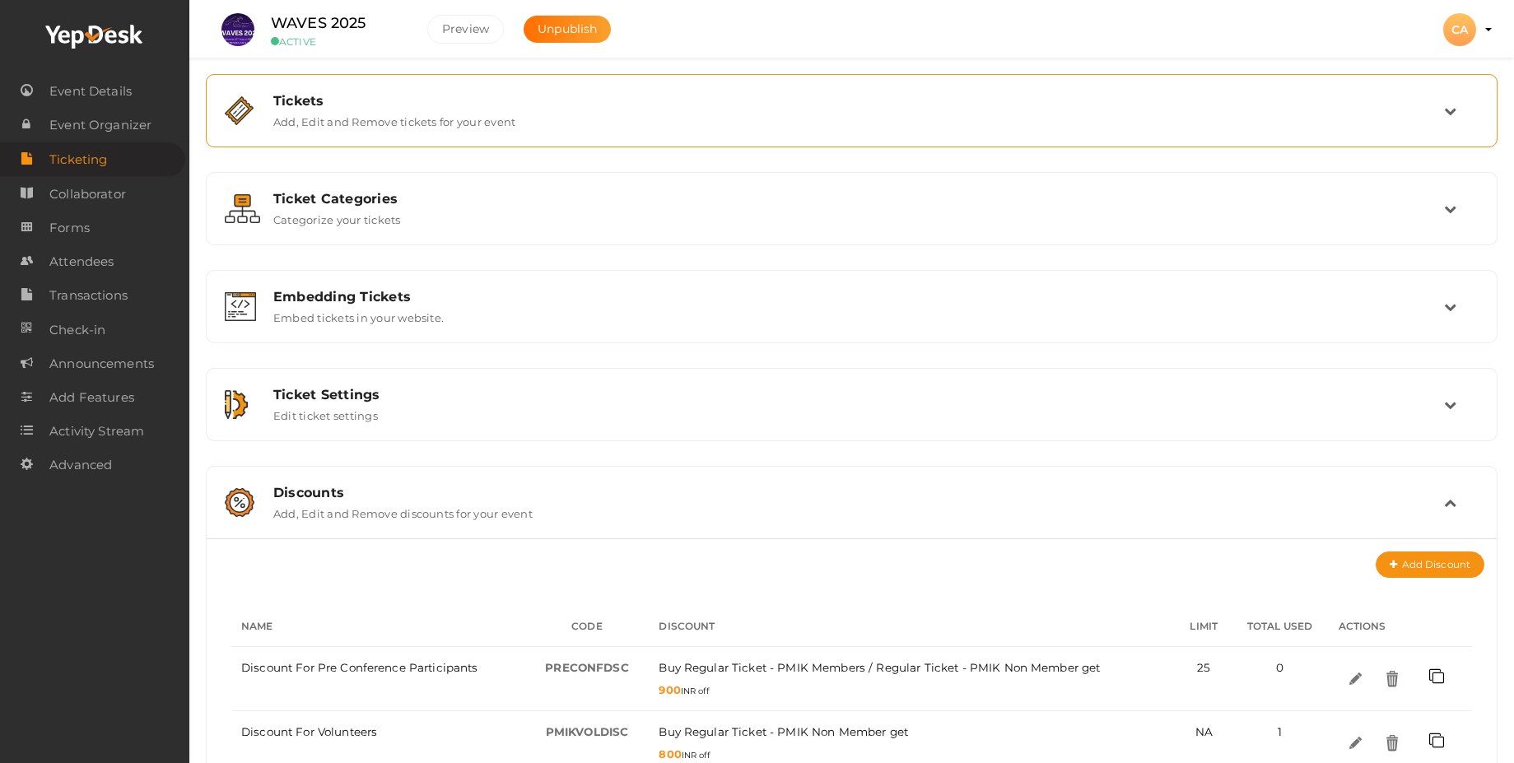
click at [457, 126] on label "Add, Edit and Remove tickets for your event" at bounding box center [394, 119] width 242 height 20
